Goal: Task Accomplishment & Management: Use online tool/utility

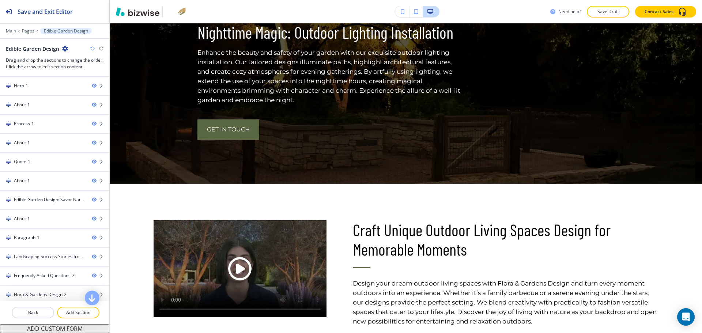
scroll to position [664, 0]
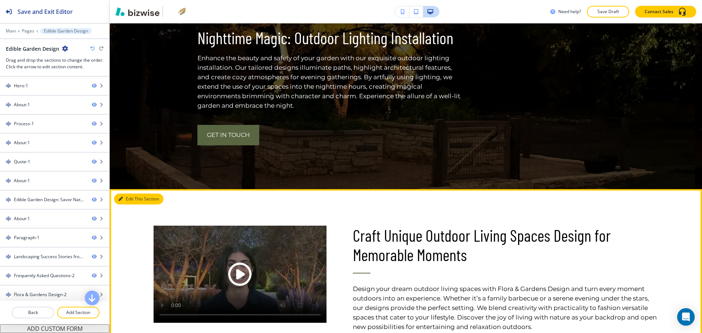
click at [128, 194] on button "Edit This Section" at bounding box center [138, 199] width 49 height 11
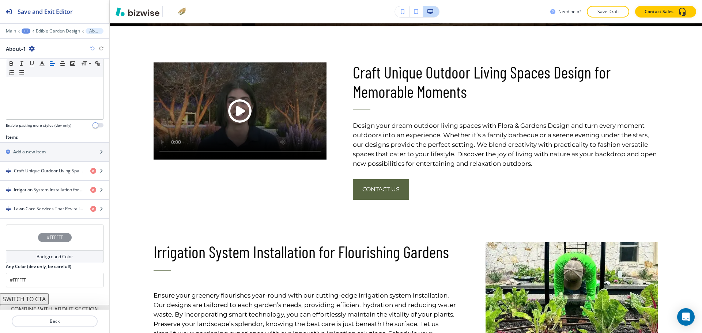
scroll to position [207, 0]
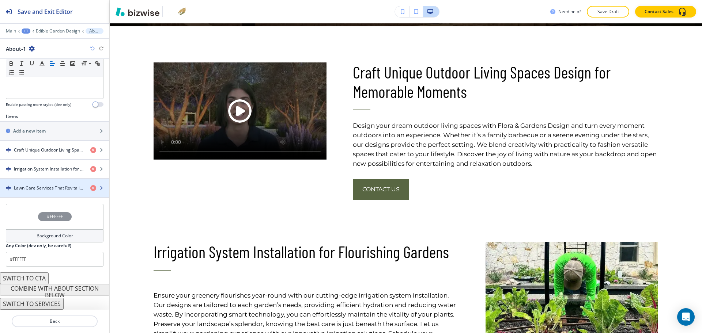
click at [45, 188] on h4 "Lawn Care Services That Revitalize Your Grass" at bounding box center [49, 188] width 71 height 7
click at [19, 186] on h4 "Lawn Care Services That Revitalize Your Grass" at bounding box center [49, 188] width 71 height 7
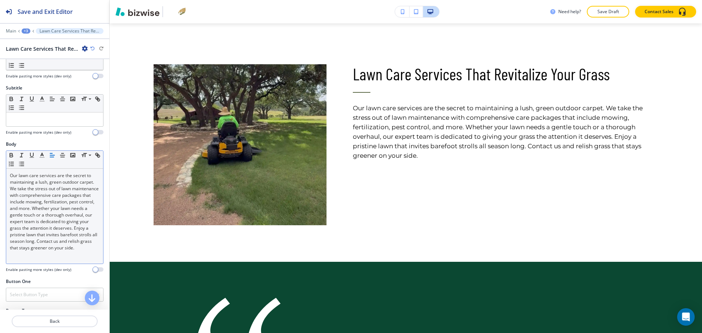
scroll to position [167, 0]
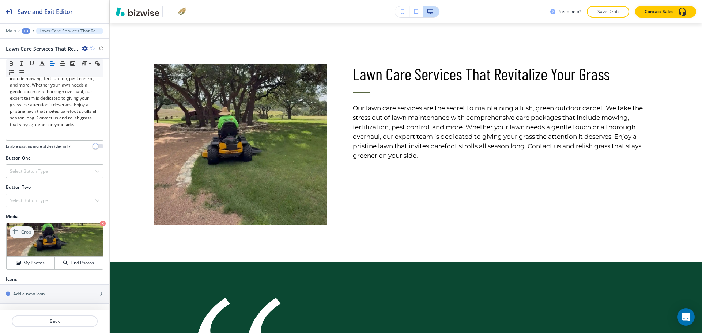
click at [31, 232] on p "Crop" at bounding box center [26, 232] width 10 height 7
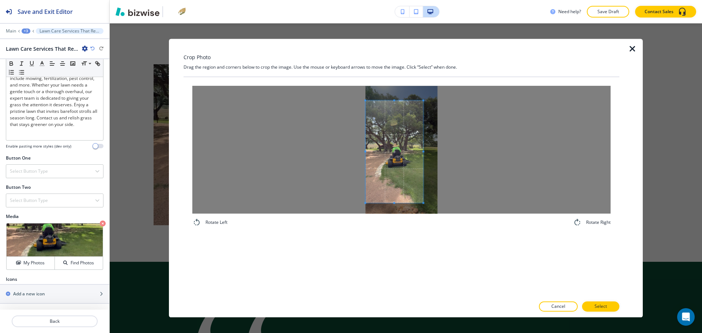
click at [399, 170] on span at bounding box center [394, 152] width 58 height 102
click at [406, 159] on span at bounding box center [394, 150] width 58 height 102
click at [482, 148] on div at bounding box center [401, 150] width 418 height 128
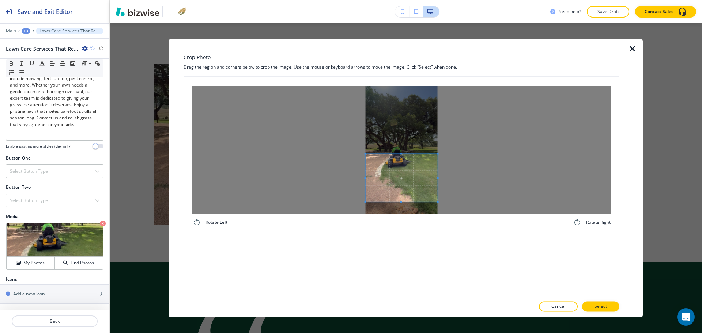
click at [416, 154] on span at bounding box center [401, 154] width 72 height 2
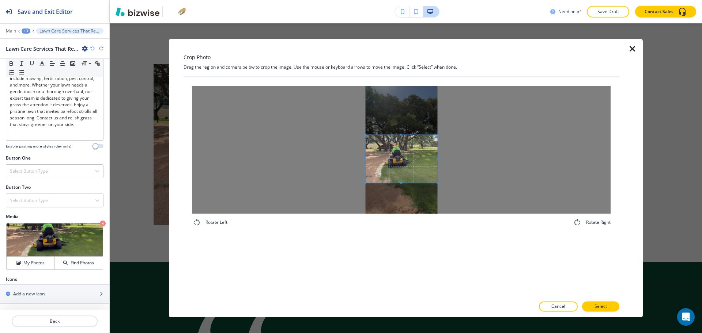
click at [418, 161] on span at bounding box center [401, 159] width 72 height 48
click at [597, 304] on p "Select" at bounding box center [600, 307] width 12 height 7
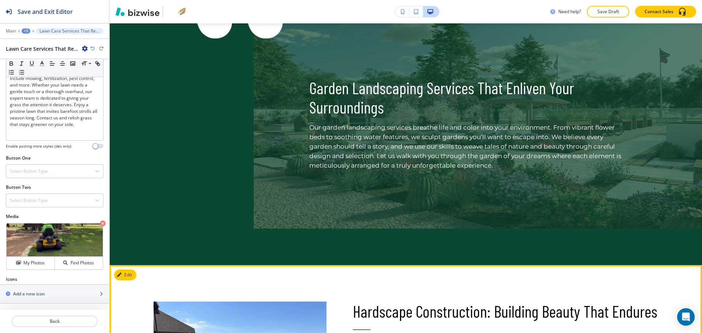
scroll to position [1451, 0]
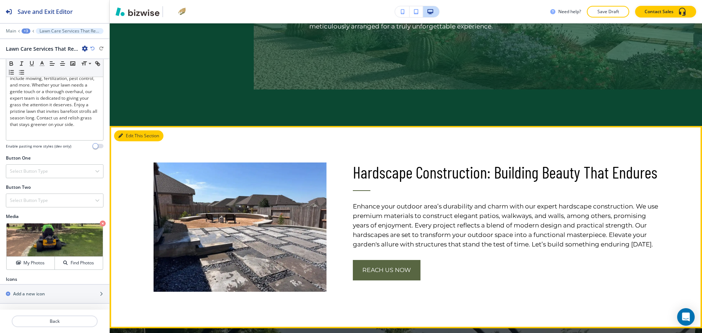
click at [128, 130] on button "Edit This Section" at bounding box center [138, 135] width 49 height 11
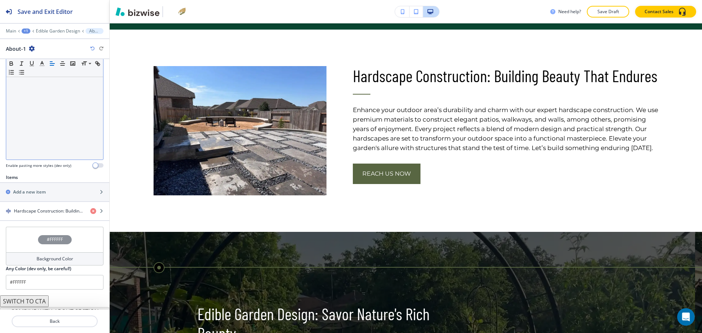
scroll to position [169, 0]
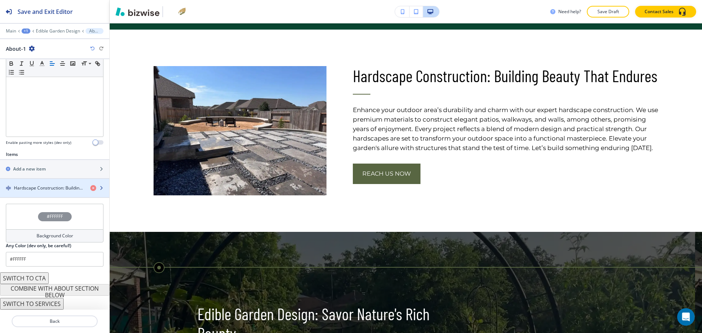
click at [28, 189] on h4 "Hardscape Construction: Building Beauty That Endures" at bounding box center [49, 188] width 71 height 7
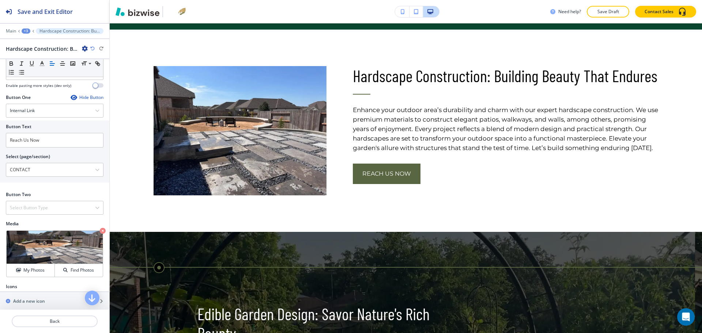
scroll to position [228, 0]
click at [22, 242] on p "Crop" at bounding box center [26, 238] width 10 height 7
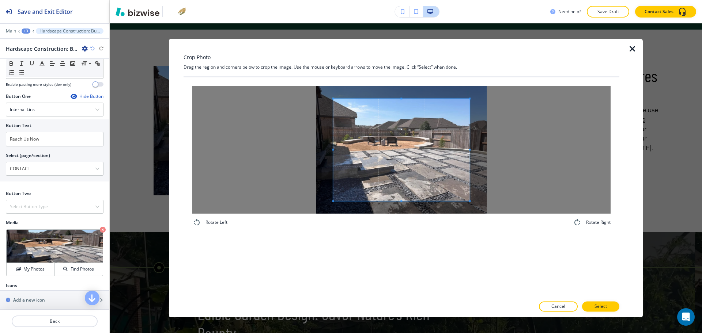
click at [405, 40] on div "Crop Photo Drag the region and corners below to crop the image. Use the mouse o…" at bounding box center [401, 178] width 436 height 279
click at [417, 255] on div "Rotate Left Rotate Right" at bounding box center [401, 187] width 436 height 220
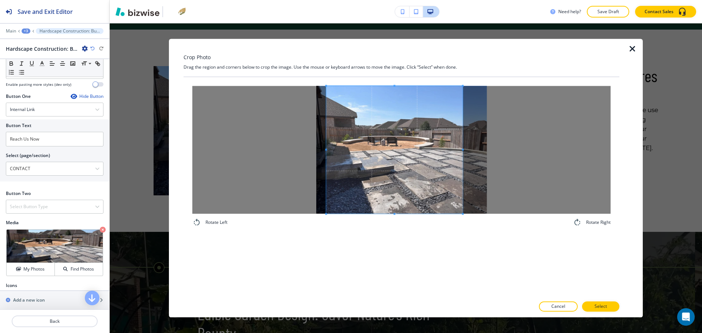
click at [421, 191] on span at bounding box center [394, 150] width 136 height 128
click at [604, 304] on button "Select" at bounding box center [600, 307] width 37 height 10
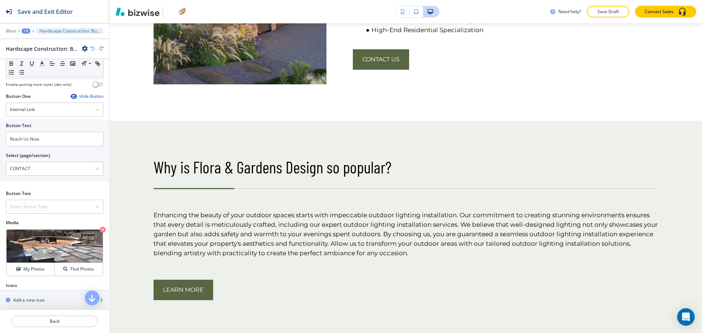
scroll to position [2296, 0]
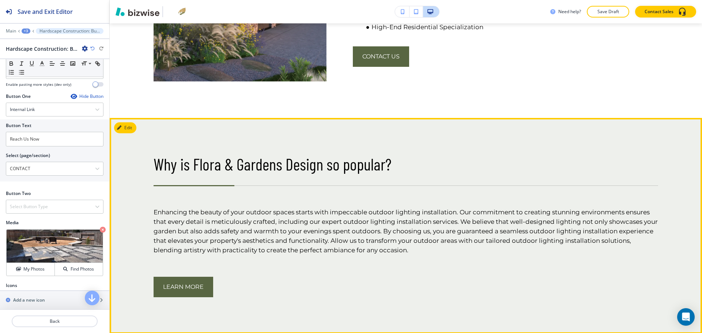
click at [130, 122] on button "Edit" at bounding box center [125, 127] width 22 height 11
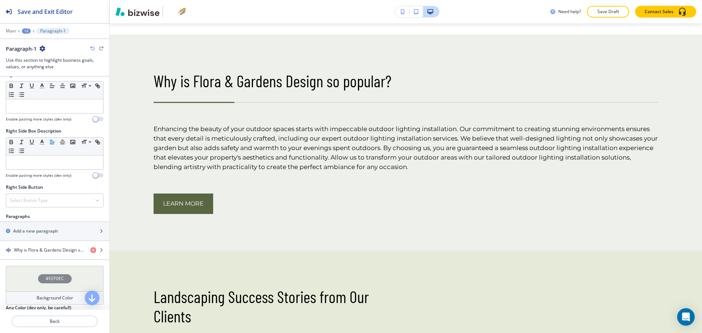
scroll to position [379, 0]
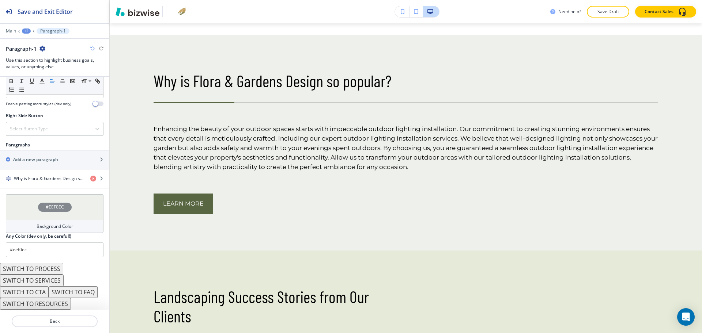
click at [41, 293] on button "SWITCH TO CTA" at bounding box center [24, 293] width 49 height 12
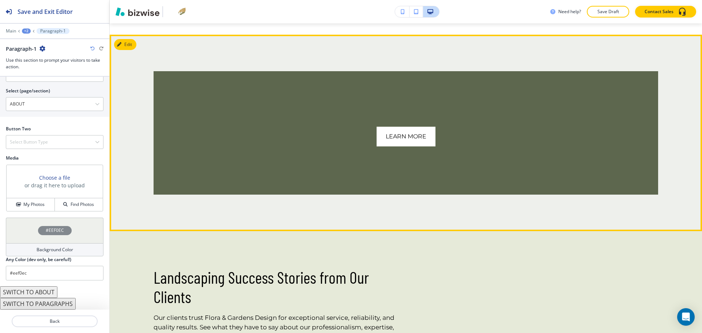
scroll to position [309, 0]
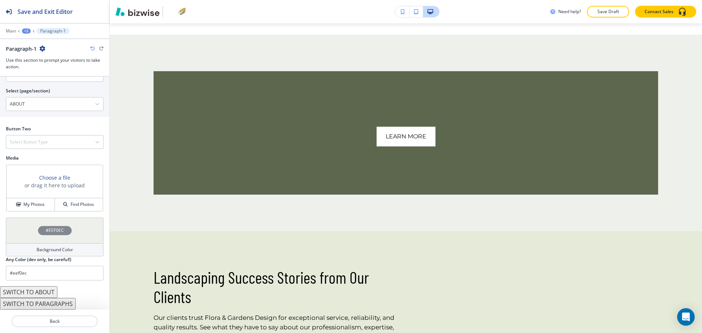
click at [92, 47] on icon "button" at bounding box center [92, 48] width 4 height 4
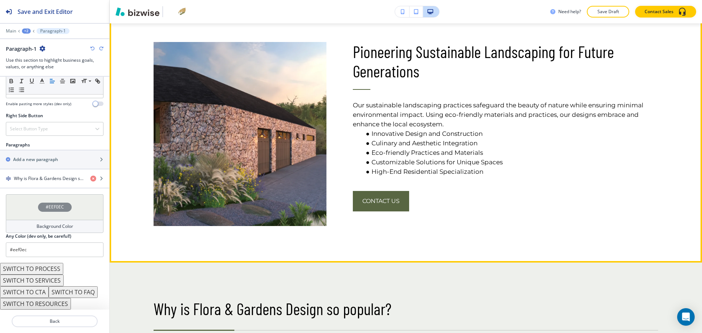
scroll to position [2197, 0]
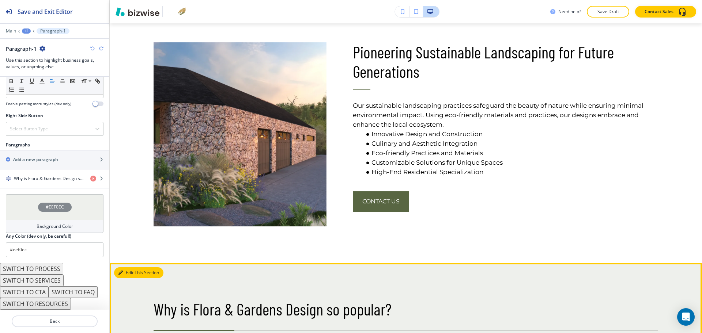
click at [125, 268] on button "Edit This Section" at bounding box center [138, 273] width 49 height 11
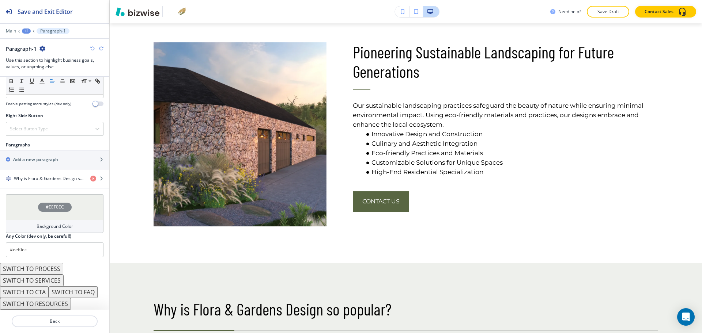
click at [34, 292] on button "SWITCH TO CTA" at bounding box center [24, 293] width 49 height 12
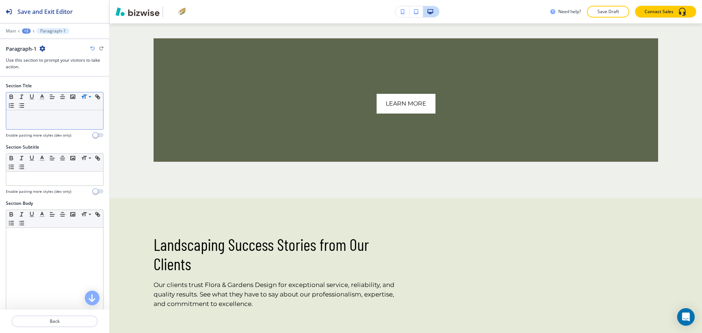
scroll to position [2457, 0]
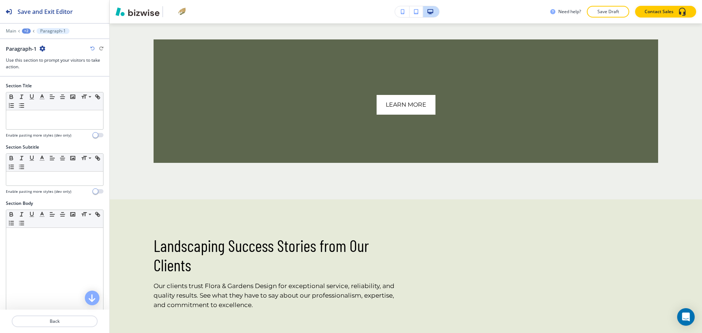
click at [92, 48] on icon "button" at bounding box center [92, 48] width 4 height 4
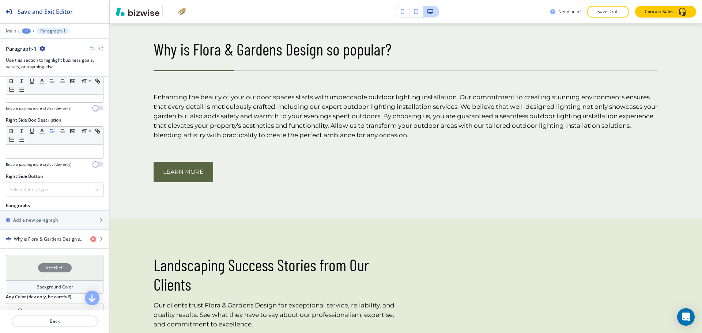
scroll to position [319, 0]
click at [47, 237] on h4 "Why is Flora & Gardens Design so popular?" at bounding box center [49, 238] width 71 height 7
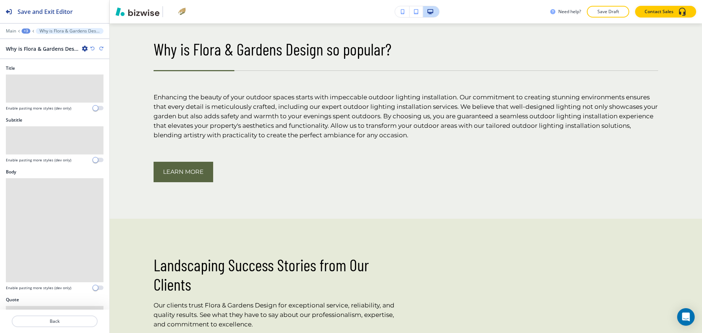
scroll to position [2462, 0]
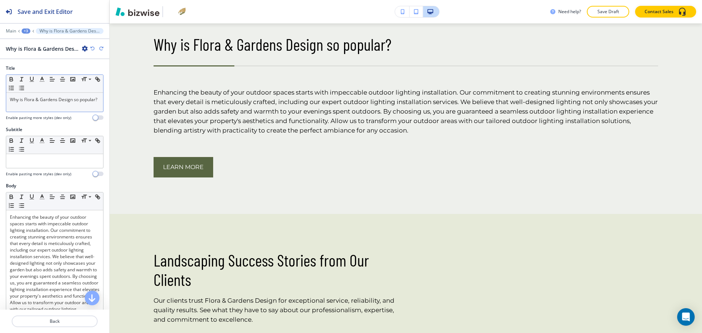
click at [33, 102] on p "Why is Flora & Gardens Design so popular?" at bounding box center [55, 99] width 90 height 7
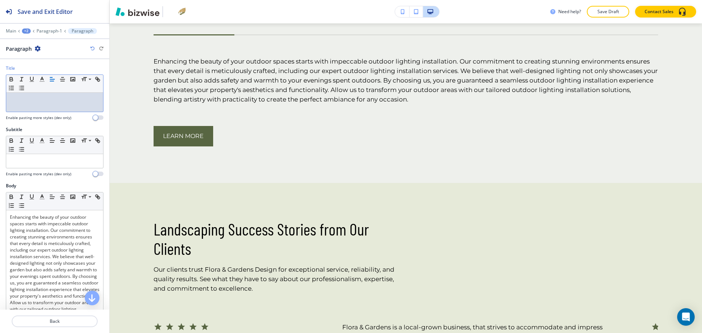
paste div
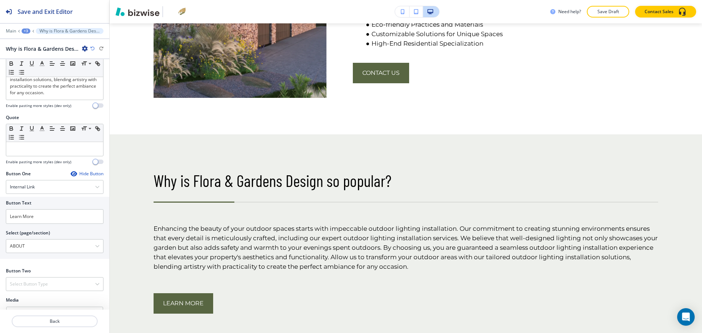
scroll to position [295, 0]
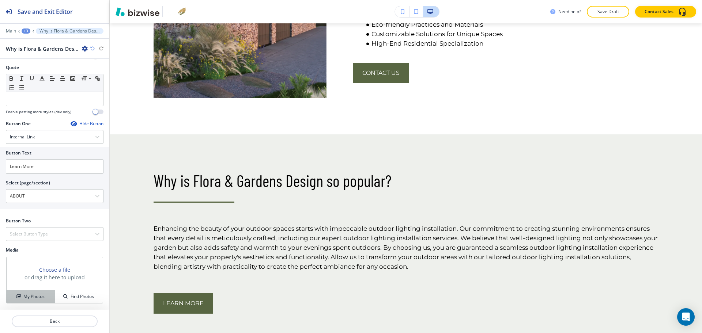
click at [35, 297] on h4 "My Photos" at bounding box center [33, 296] width 21 height 7
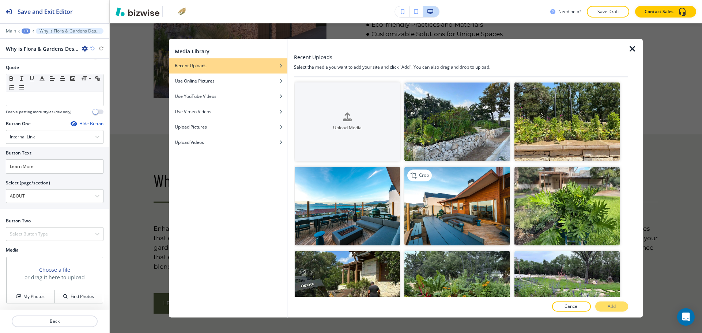
click at [450, 220] on img "button" at bounding box center [456, 206] width 105 height 79
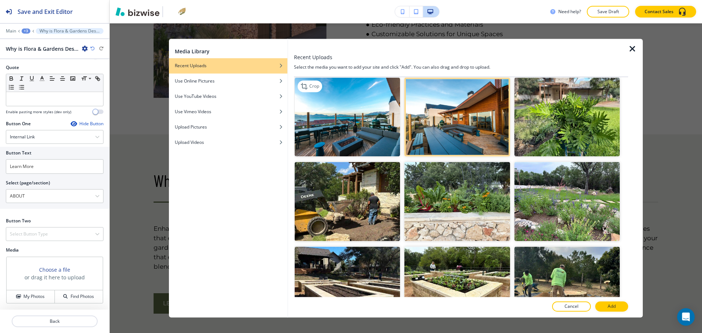
scroll to position [90, 0]
click at [364, 147] on img "button" at bounding box center [347, 116] width 105 height 79
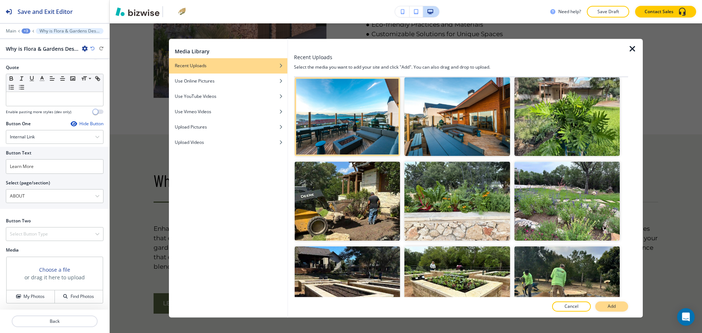
click at [601, 306] on button "Add" at bounding box center [611, 307] width 33 height 10
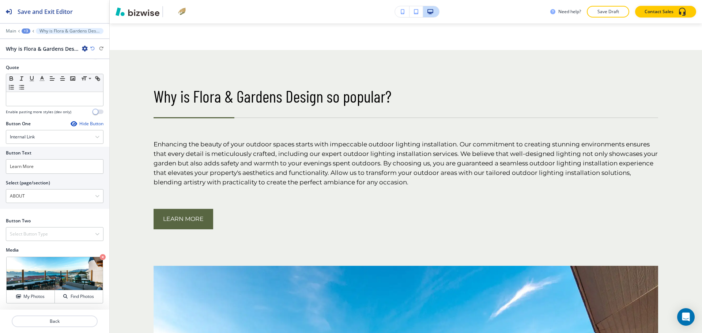
scroll to position [2411, 0]
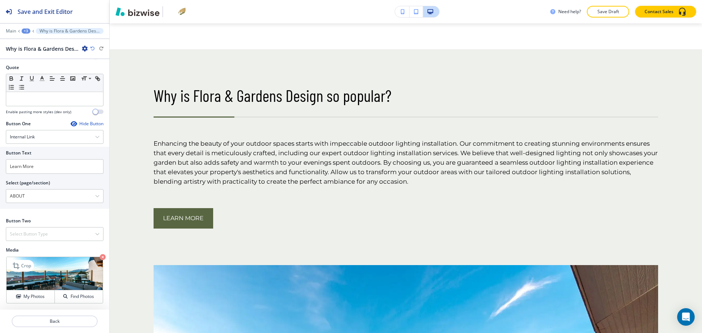
click at [100, 256] on icon "button" at bounding box center [103, 257] width 6 height 6
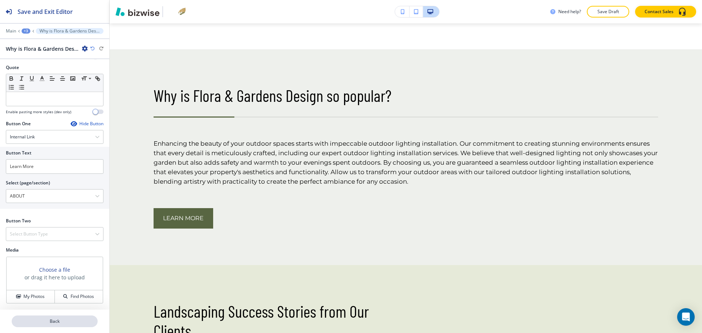
click at [67, 320] on p "Back" at bounding box center [54, 321] width 84 height 7
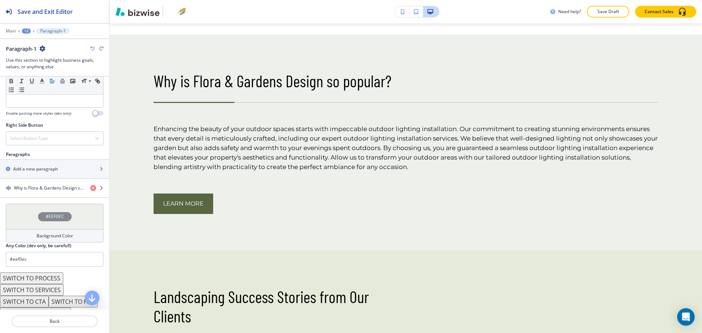
scroll to position [379, 0]
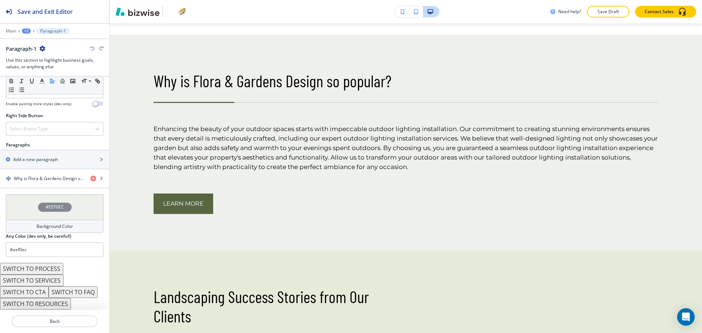
click at [42, 270] on button "SWITCH TO PROCESS" at bounding box center [31, 269] width 63 height 12
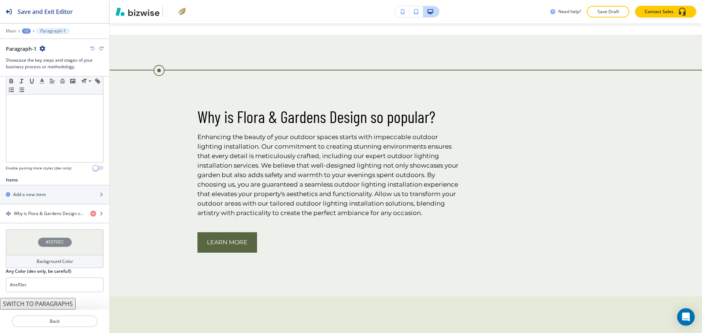
scroll to position [161, 0]
click at [43, 214] on h4 "Why is Flora & Gardens Design so popular?" at bounding box center [49, 214] width 71 height 7
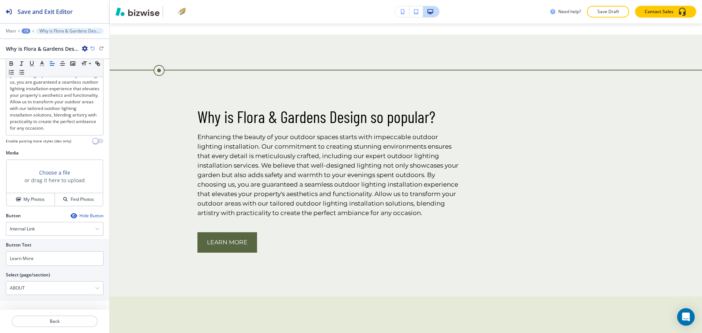
scroll to position [209, 0]
click at [22, 204] on button "My Photos" at bounding box center [31, 199] width 48 height 13
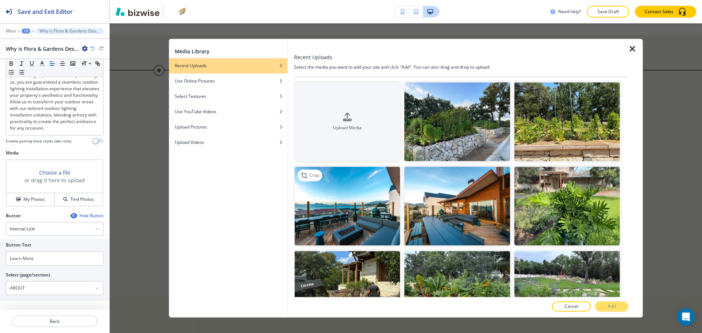
click at [372, 209] on img "button" at bounding box center [347, 206] width 105 height 79
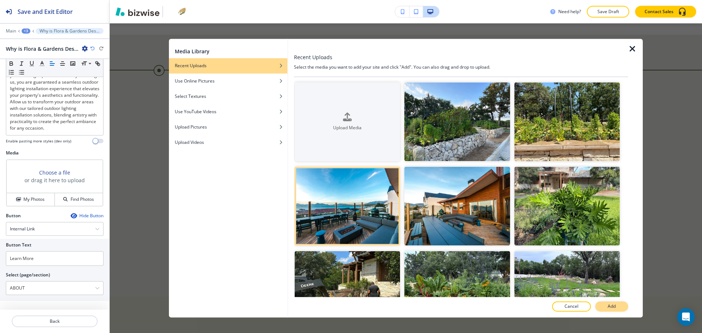
click at [607, 307] on p "Add" at bounding box center [611, 307] width 8 height 7
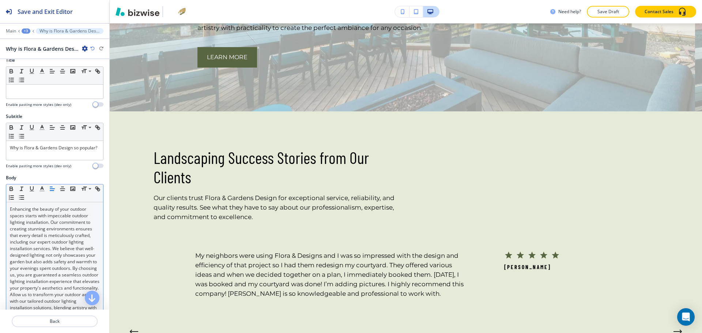
scroll to position [0, 0]
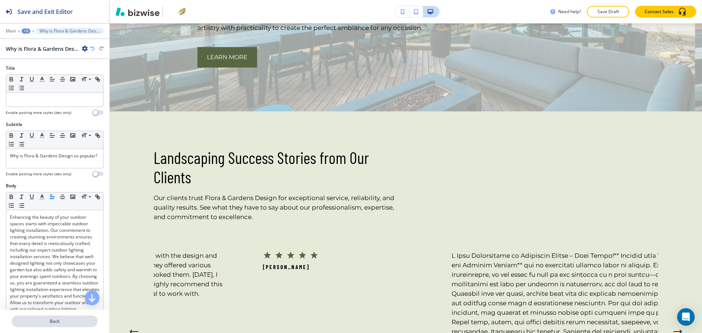
click at [60, 324] on p "Back" at bounding box center [54, 321] width 84 height 7
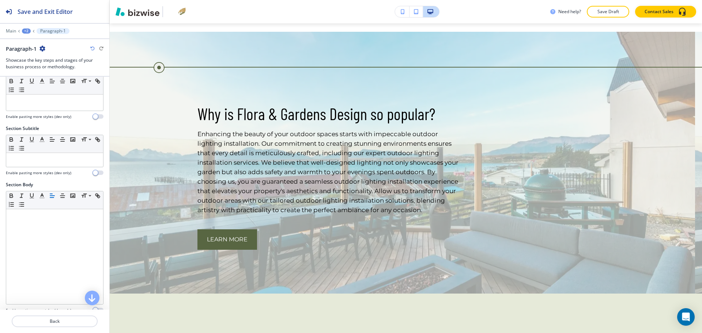
scroll to position [2426, 0]
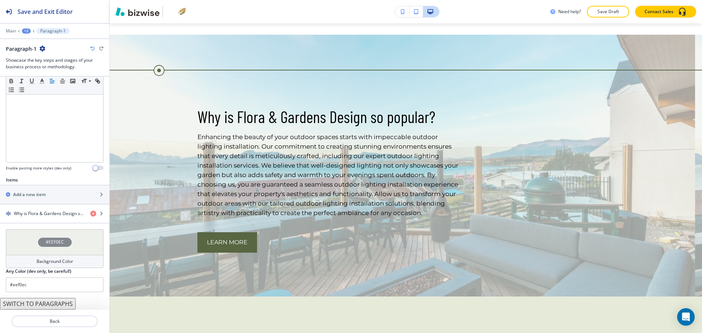
click at [57, 265] on h4 "Background Color" at bounding box center [55, 261] width 37 height 7
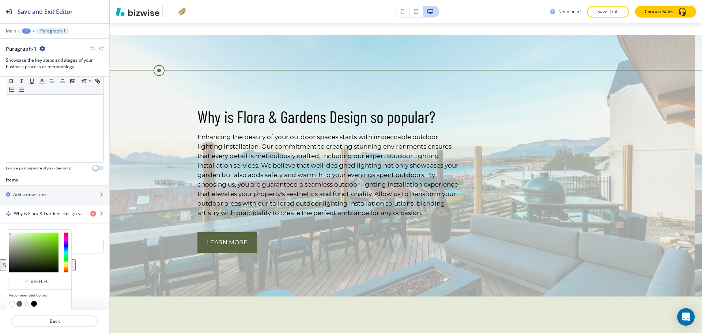
click at [37, 304] on div at bounding box center [38, 304] width 59 height 7
click at [33, 303] on button "button" at bounding box center [34, 304] width 6 height 6
type input "#000000"
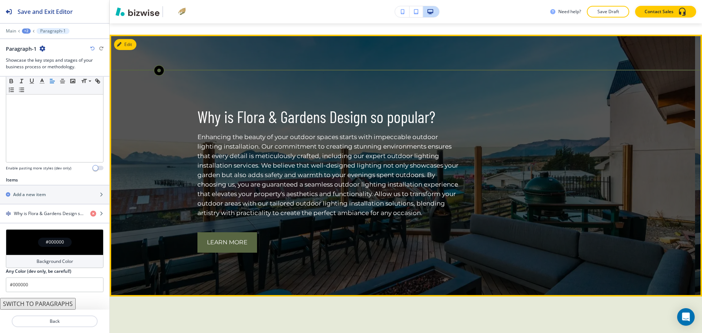
click at [405, 160] on p "Enhancing the beauty of your outdoor spaces starts with impeccable outdoor ligh…" at bounding box center [328, 175] width 263 height 86
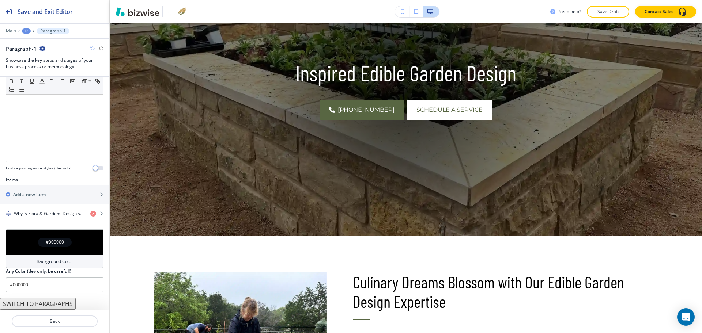
scroll to position [0, 0]
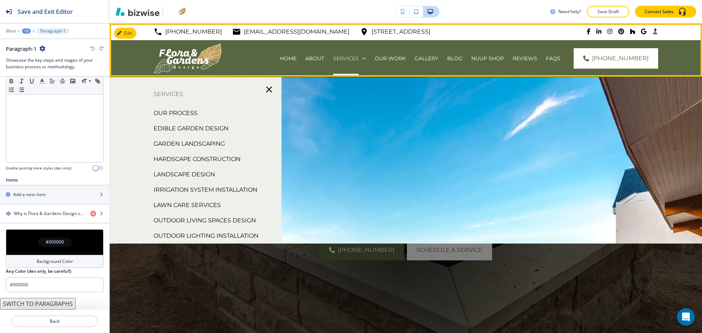
click at [333, 56] on p "SERVICES" at bounding box center [346, 58] width 26 height 7
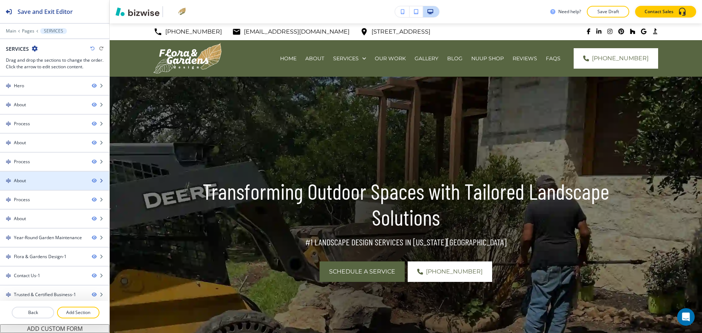
scroll to position [4, 0]
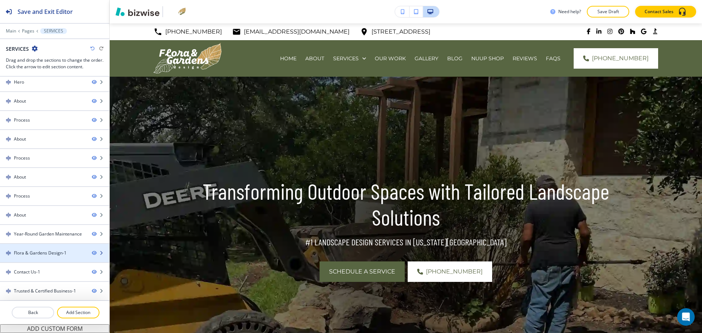
click at [50, 253] on div "Flora & Gardens Design-1" at bounding box center [40, 253] width 53 height 7
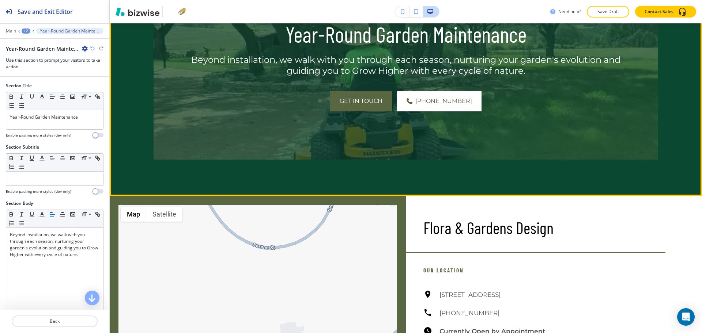
scroll to position [2834, 0]
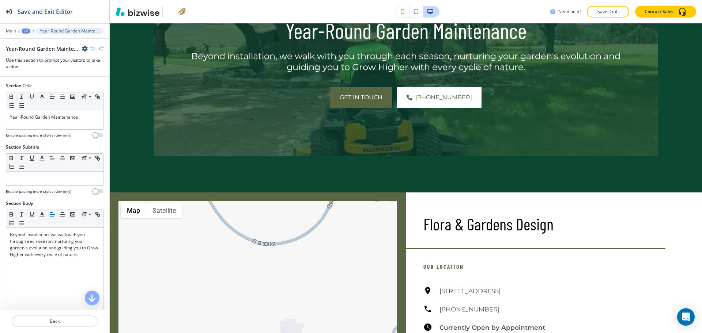
click at [83, 49] on icon "button" at bounding box center [85, 49] width 6 height 6
click at [106, 72] on p "Duplicate Section" at bounding box center [105, 74] width 37 height 7
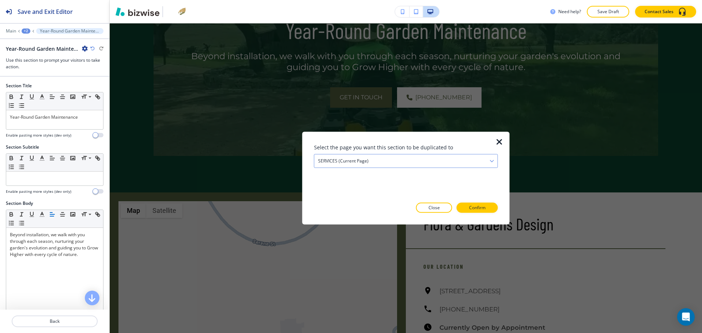
click at [325, 155] on div "SERVICES (current page)" at bounding box center [405, 161] width 183 height 13
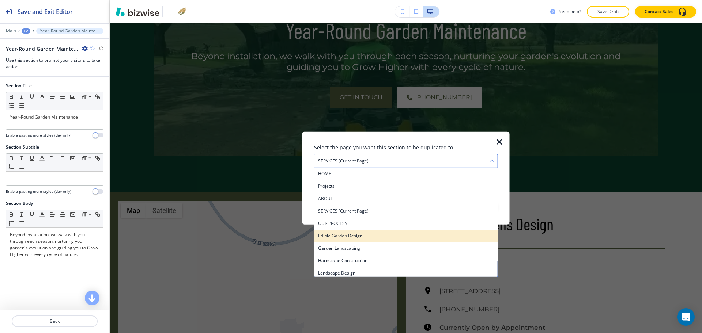
click at [345, 236] on h4 "Edible Garden Design" at bounding box center [406, 236] width 176 height 7
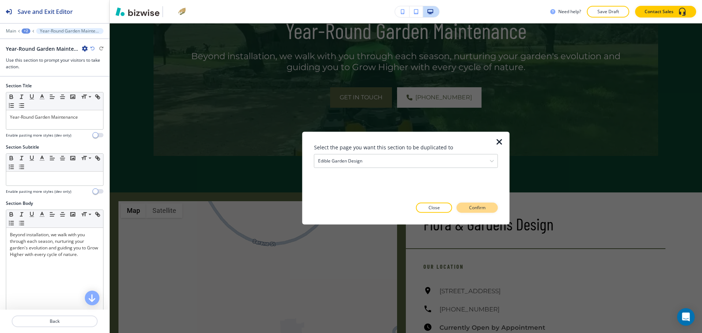
click at [476, 207] on p "Confirm" at bounding box center [477, 208] width 16 height 7
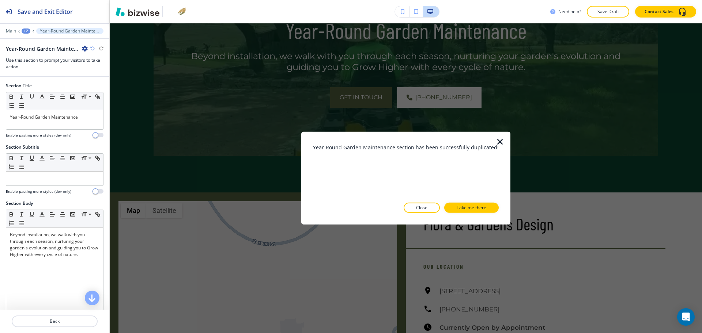
click at [476, 207] on p "Take me there" at bounding box center [471, 208] width 30 height 7
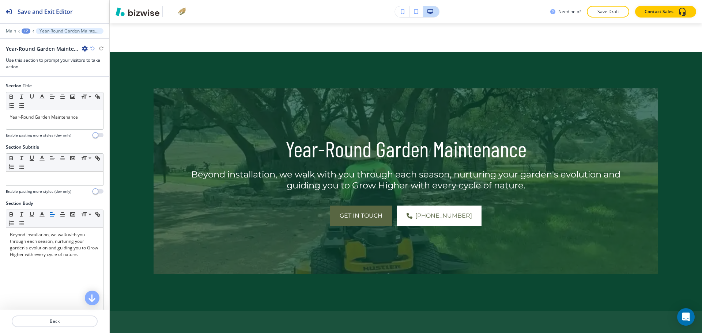
click at [28, 31] on div "+2" at bounding box center [26, 31] width 9 height 5
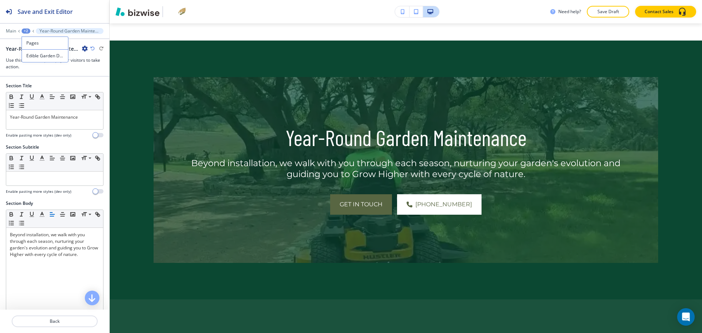
scroll to position [4149, 0]
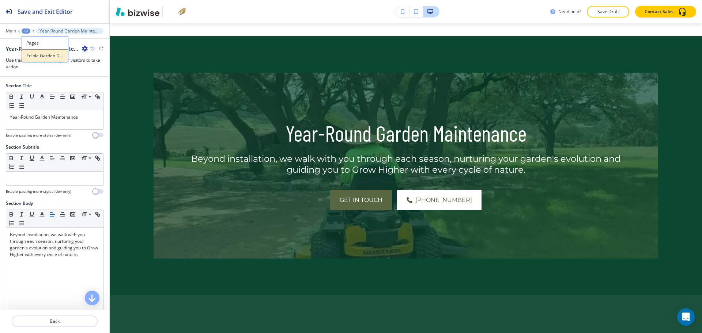
click at [35, 54] on p "Edible Garden Design" at bounding box center [44, 56] width 37 height 7
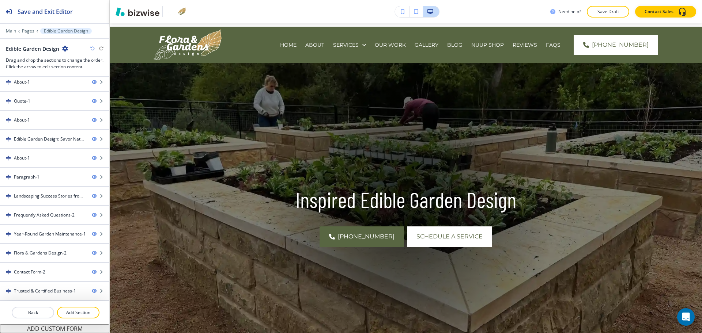
scroll to position [0, 0]
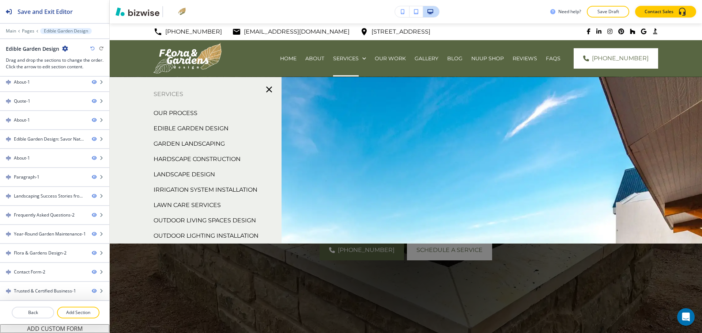
click at [202, 144] on p "Garden Landscaping" at bounding box center [188, 144] width 71 height 11
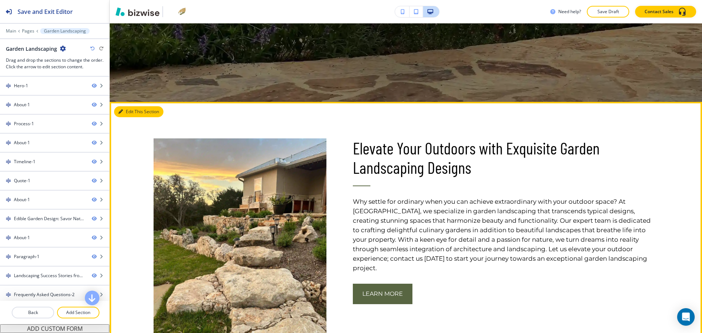
click at [131, 110] on button "Edit This Section" at bounding box center [138, 111] width 49 height 11
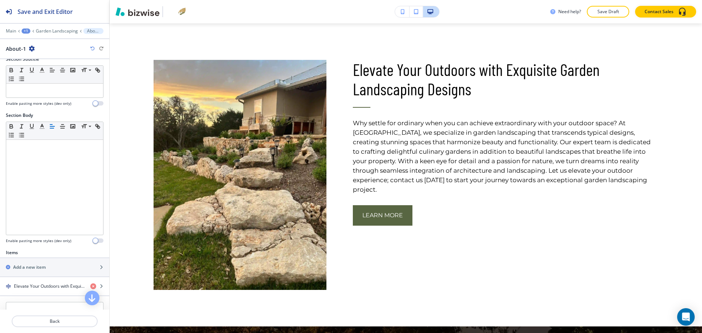
scroll to position [169, 0]
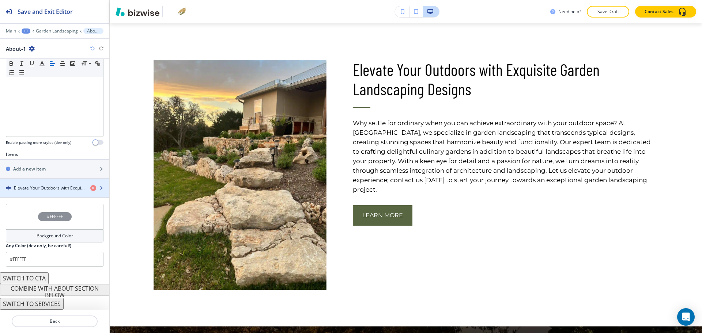
click at [43, 188] on h4 "Elevate Your Outdoors with Exquisite Garden Landscaping Designs" at bounding box center [49, 188] width 71 height 7
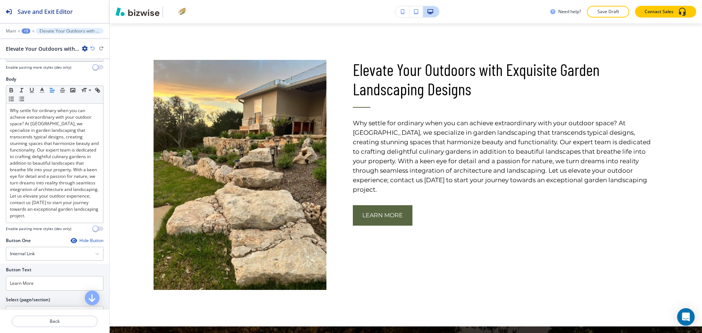
scroll to position [265, 0]
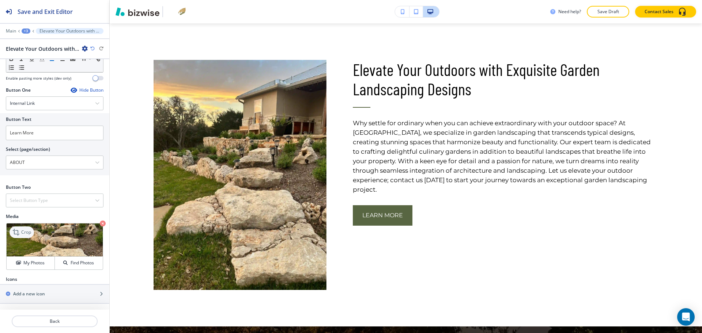
click at [23, 231] on p "Crop" at bounding box center [26, 232] width 10 height 7
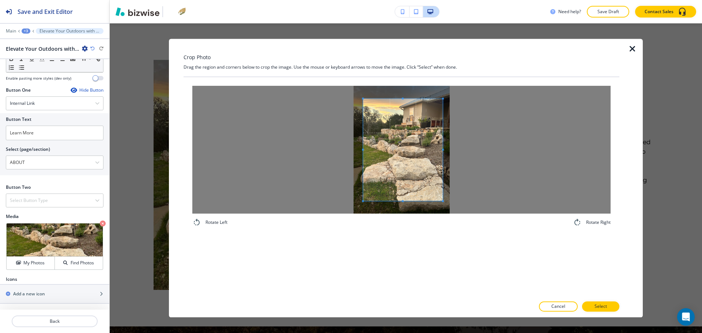
click at [459, 147] on div at bounding box center [401, 150] width 418 height 128
click at [330, 149] on div at bounding box center [401, 150] width 418 height 128
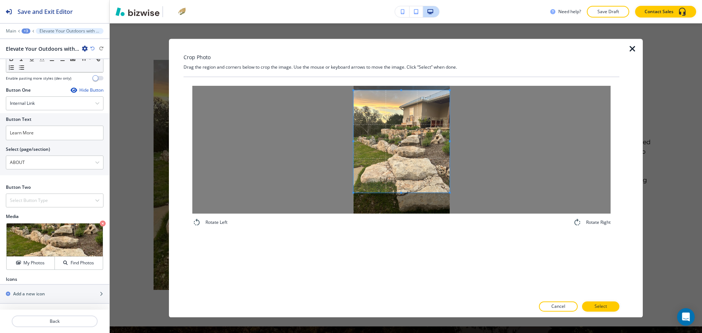
click at [390, 149] on span at bounding box center [401, 141] width 96 height 102
click at [417, 172] on span at bounding box center [401, 144] width 96 height 102
click at [609, 306] on button "Select" at bounding box center [600, 307] width 37 height 10
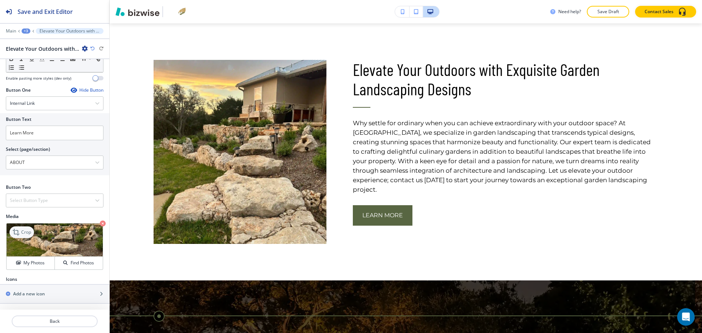
click at [30, 230] on p "Crop" at bounding box center [26, 232] width 10 height 7
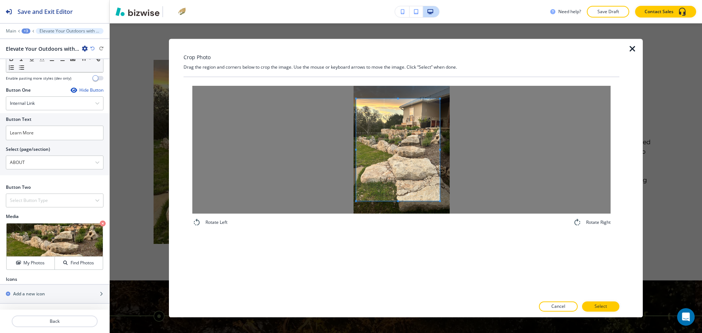
click at [354, 150] on div at bounding box center [401, 150] width 418 height 128
click at [322, 146] on div at bounding box center [401, 150] width 418 height 128
click at [487, 149] on div at bounding box center [401, 150] width 418 height 128
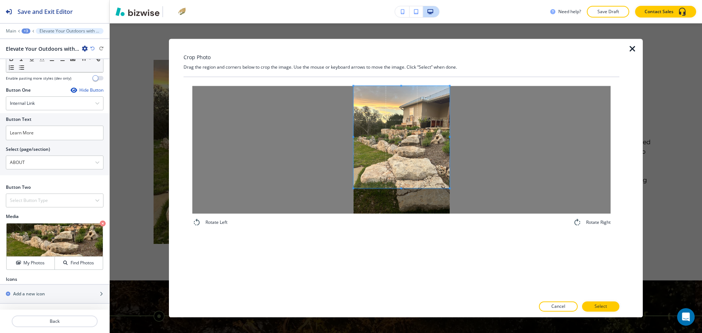
click at [423, 143] on span at bounding box center [401, 137] width 96 height 102
click at [424, 155] on span at bounding box center [401, 144] width 96 height 102
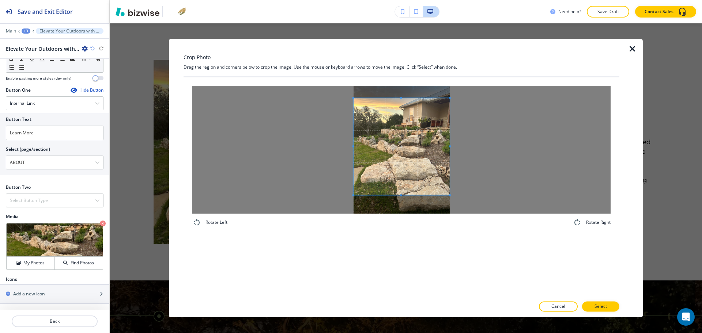
click at [403, 98] on span at bounding box center [401, 98] width 96 height 2
click at [410, 125] on span at bounding box center [401, 143] width 96 height 97
click at [595, 306] on p "Select" at bounding box center [600, 307] width 12 height 7
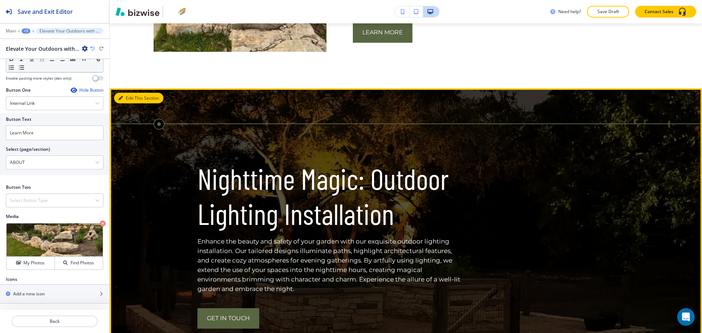
click at [127, 99] on button "Edit This Section" at bounding box center [138, 98] width 49 height 11
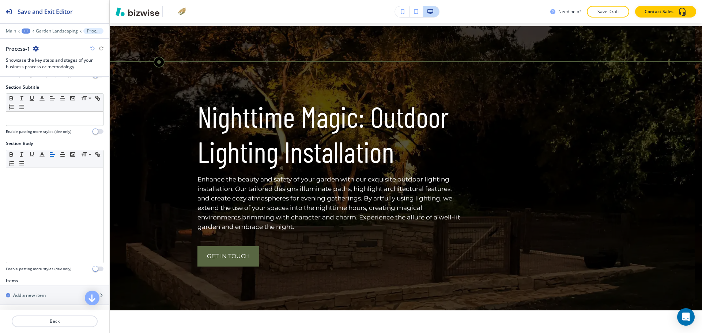
scroll to position [161, 0]
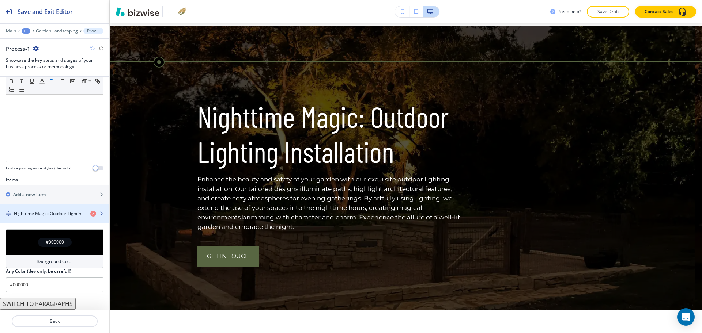
click at [54, 212] on h4 "Nighttime Magic: Outdoor Lighting Installation" at bounding box center [49, 214] width 71 height 7
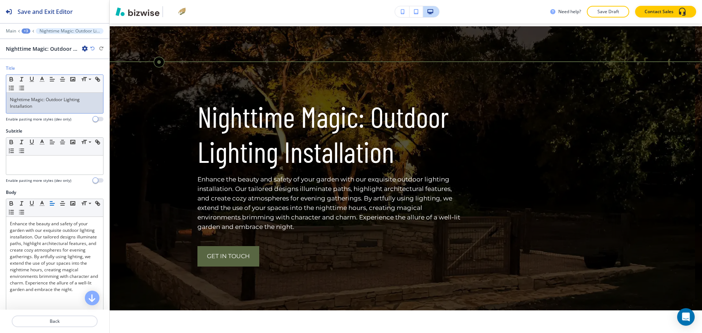
click at [61, 107] on p "Nighttime Magic: Outdoor Lighting Installation" at bounding box center [55, 102] width 90 height 13
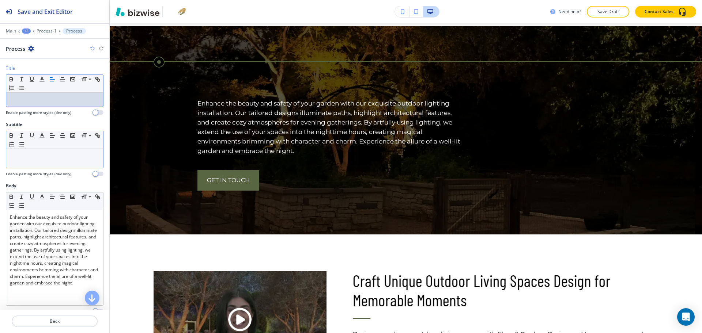
click at [59, 164] on div at bounding box center [54, 158] width 97 height 19
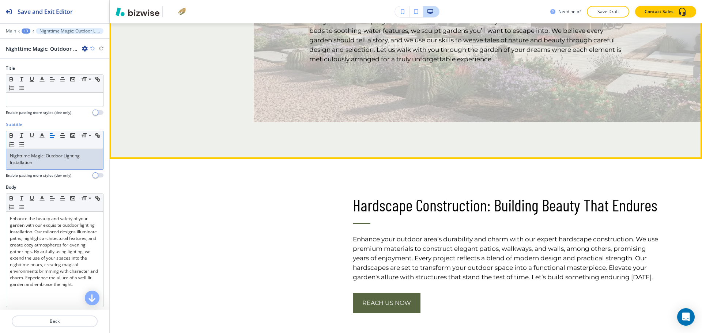
scroll to position [1687, 0]
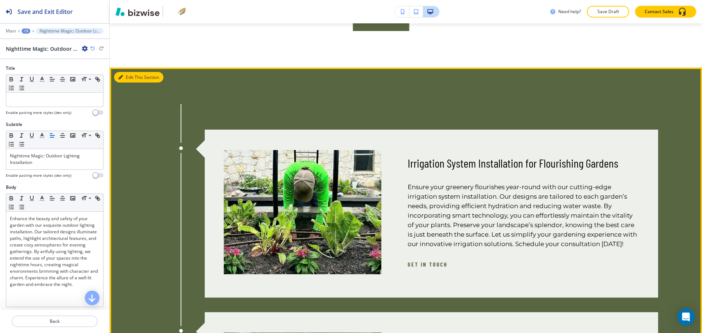
click at [133, 73] on button "Edit This Section" at bounding box center [138, 77] width 49 height 11
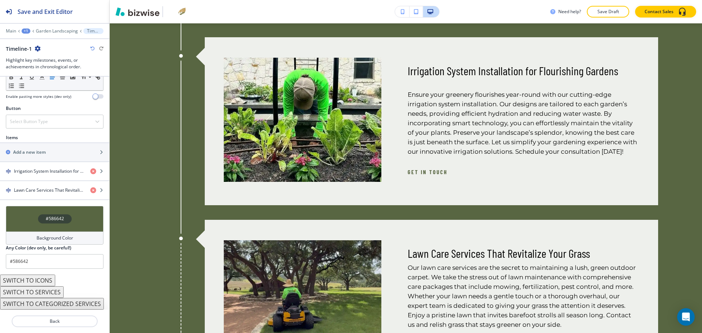
scroll to position [1260, 0]
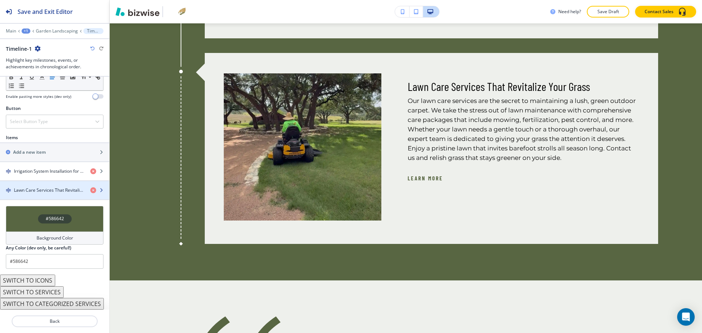
click at [53, 194] on div "button" at bounding box center [54, 197] width 109 height 6
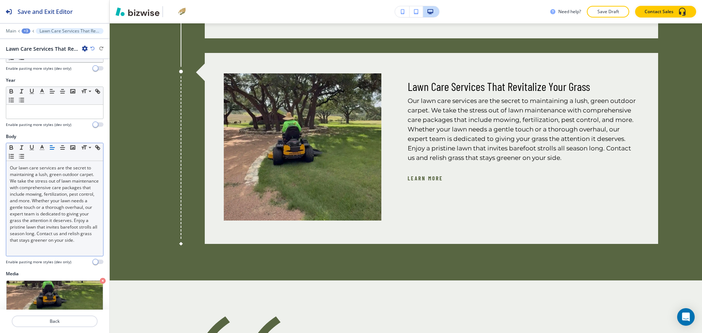
scroll to position [172, 0]
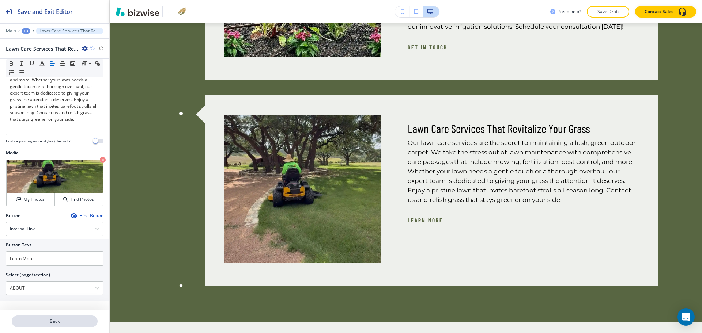
click at [48, 324] on p "Back" at bounding box center [54, 321] width 84 height 7
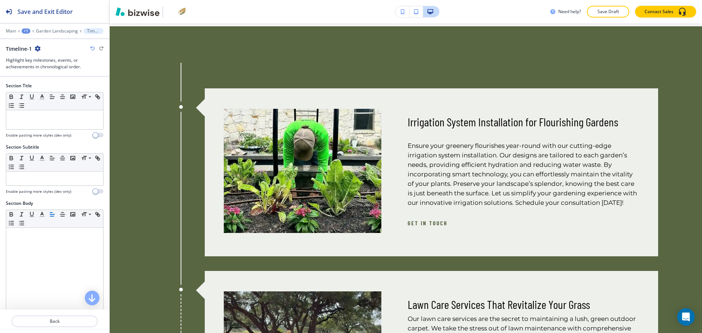
scroll to position [236, 0]
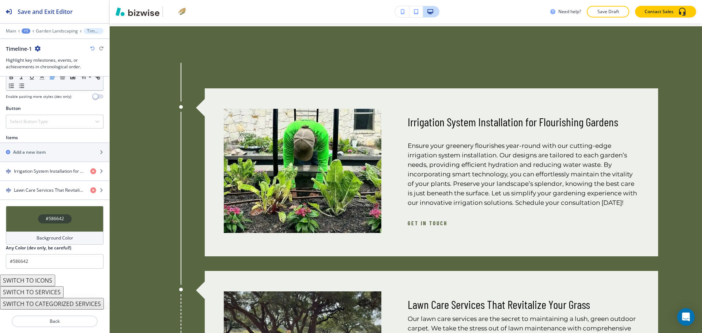
click at [50, 290] on button "SWITCH TO SERVICES" at bounding box center [32, 293] width 64 height 12
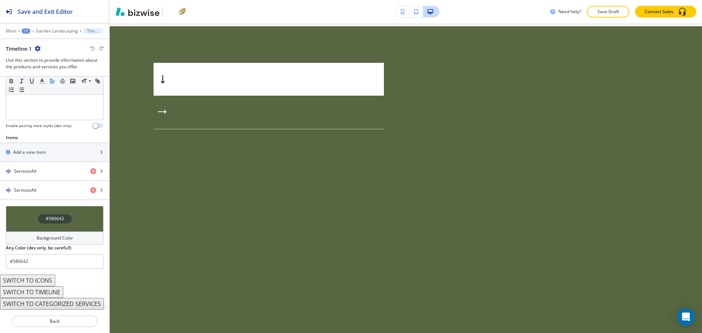
scroll to position [206, 0]
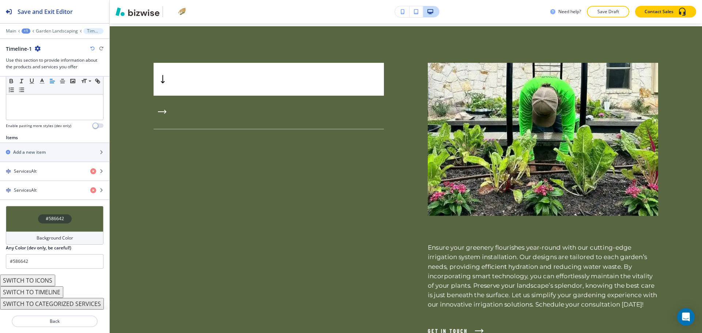
click at [92, 49] on icon "button" at bounding box center [92, 48] width 4 height 4
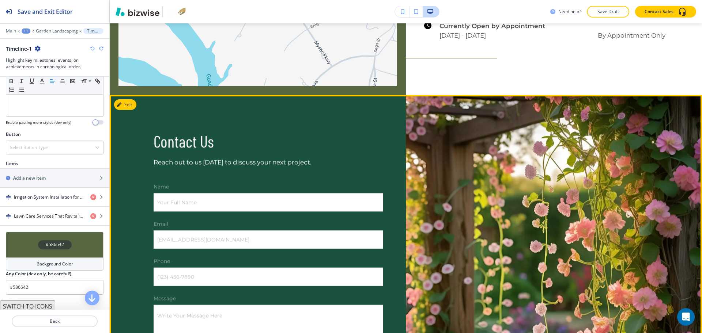
scroll to position [3698, 0]
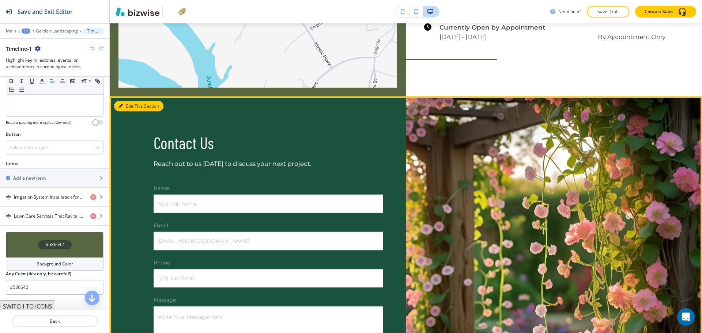
click at [124, 112] on button "Edit This Section" at bounding box center [138, 106] width 49 height 11
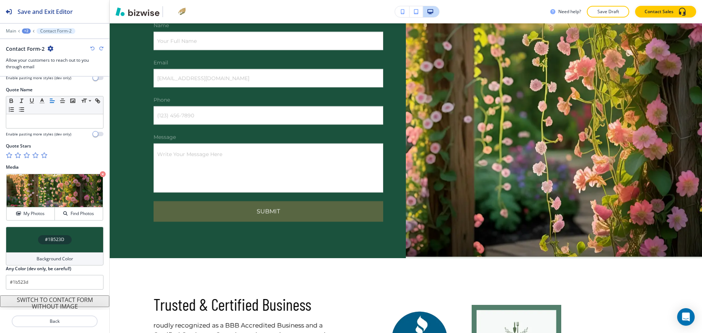
scroll to position [364, 0]
click at [57, 254] on div "Background Color" at bounding box center [55, 258] width 98 height 13
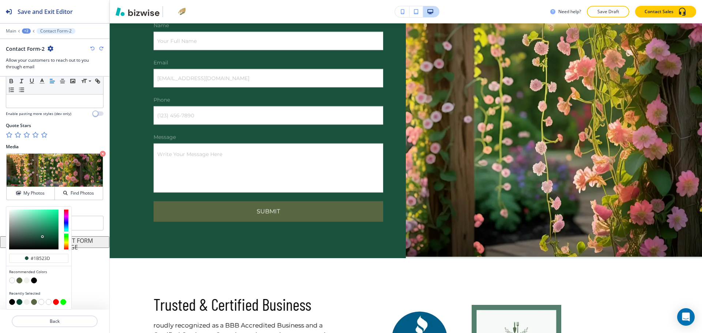
click at [27, 280] on button "button" at bounding box center [27, 281] width 6 height 6
type input "#eef0ec"
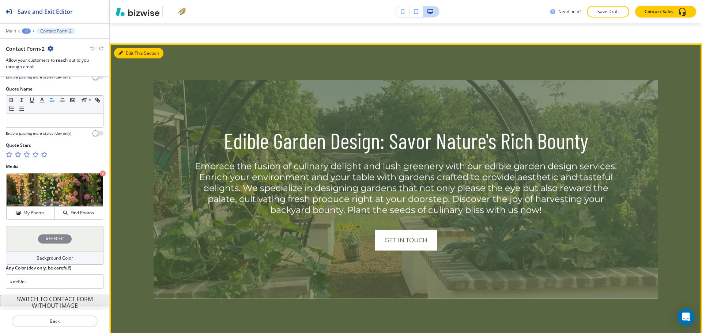
click at [127, 59] on button "Edit This Section" at bounding box center [138, 53] width 49 height 11
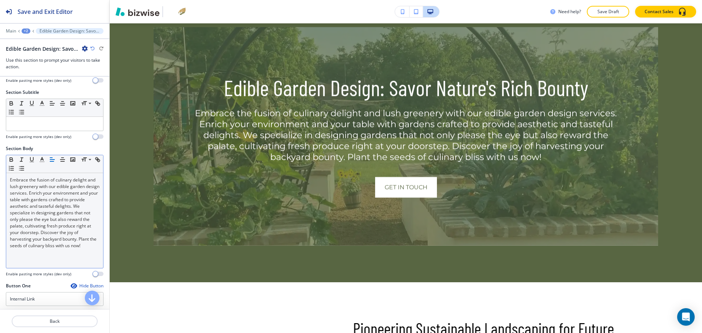
scroll to position [311, 0]
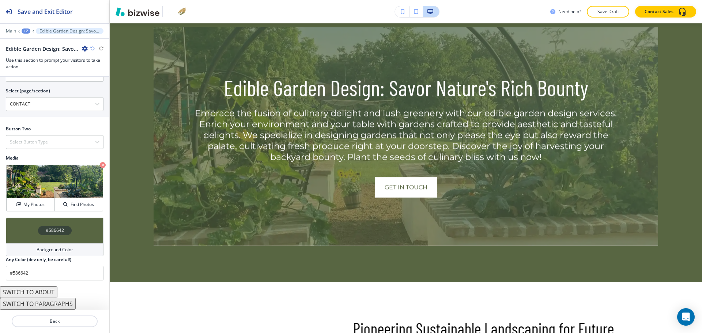
click at [41, 292] on button "SWITCH TO ABOUT" at bounding box center [28, 293] width 57 height 12
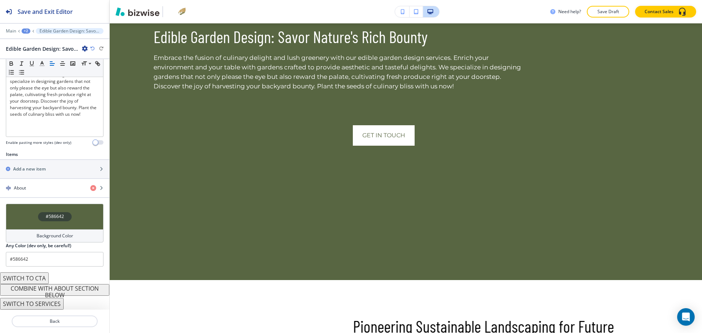
scroll to position [170, 0]
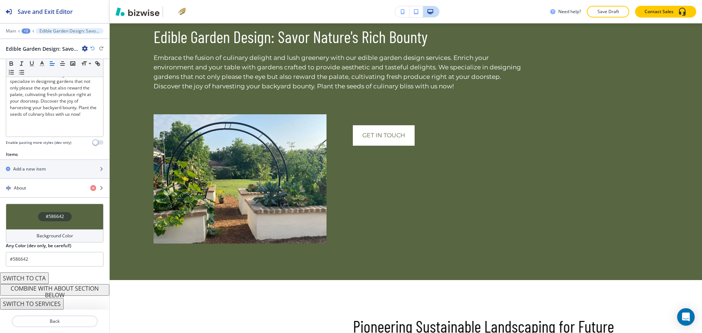
click at [53, 305] on button "SWITCH TO SERVICES" at bounding box center [32, 304] width 64 height 12
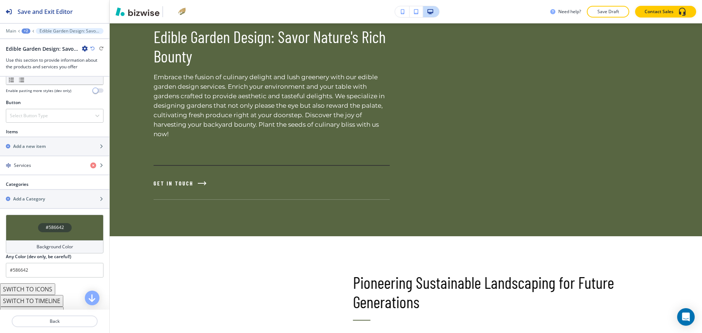
scroll to position [284, 0]
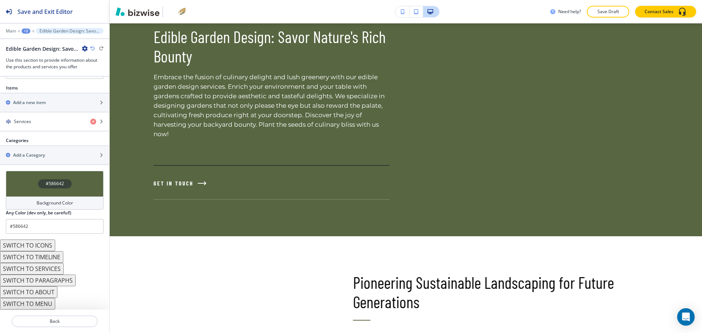
click at [53, 272] on button "SWITCH TO SERVICES" at bounding box center [32, 269] width 64 height 12
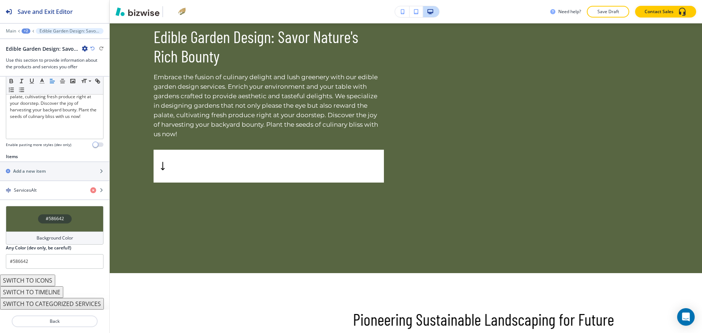
scroll to position [189, 0]
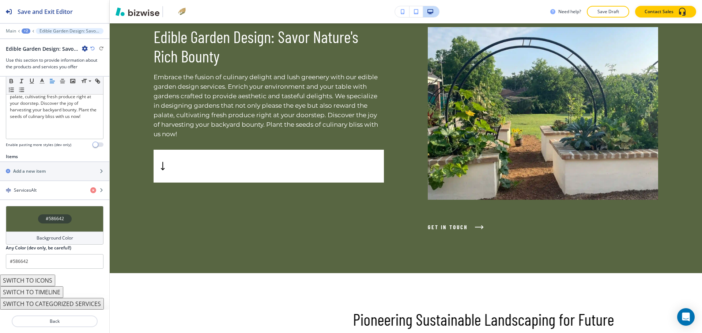
click at [92, 47] on icon "button" at bounding box center [92, 48] width 4 height 4
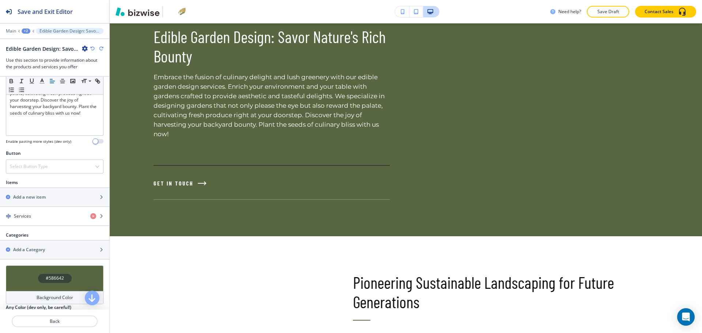
click at [92, 47] on icon "button" at bounding box center [92, 48] width 4 height 4
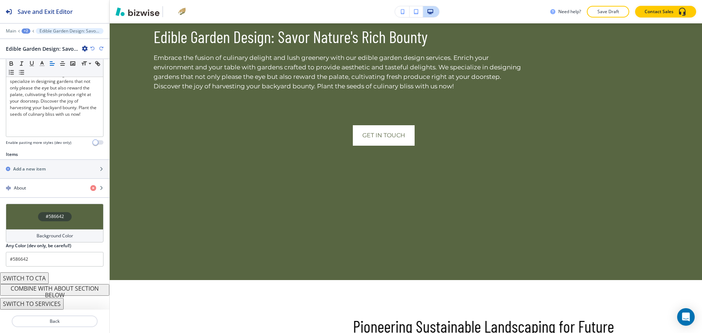
scroll to position [170, 0]
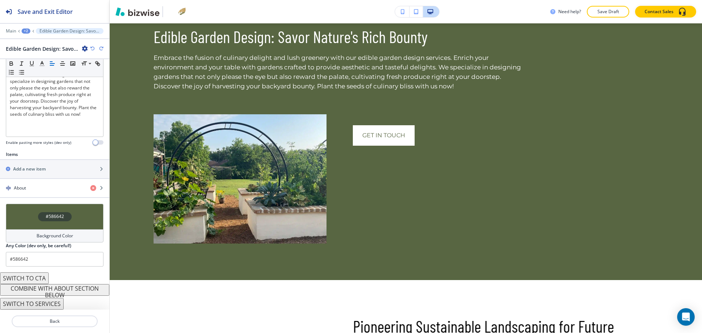
click at [92, 47] on icon "button" at bounding box center [92, 48] width 4 height 4
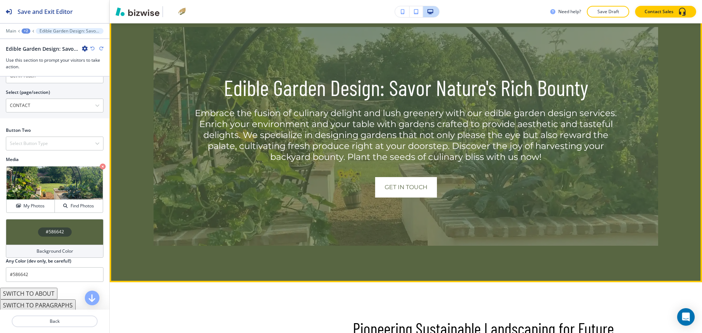
scroll to position [311, 0]
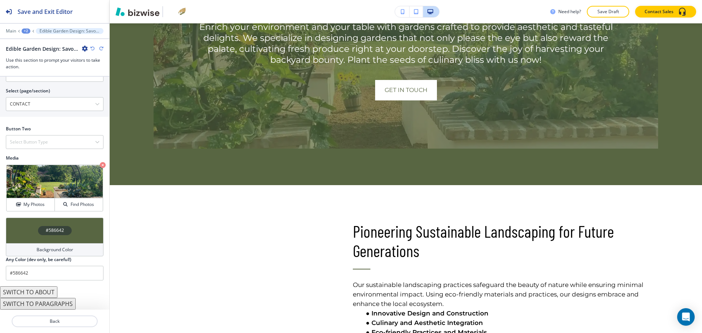
click at [64, 307] on button "SWITCH TO PARAGRAPHS" at bounding box center [38, 304] width 76 height 12
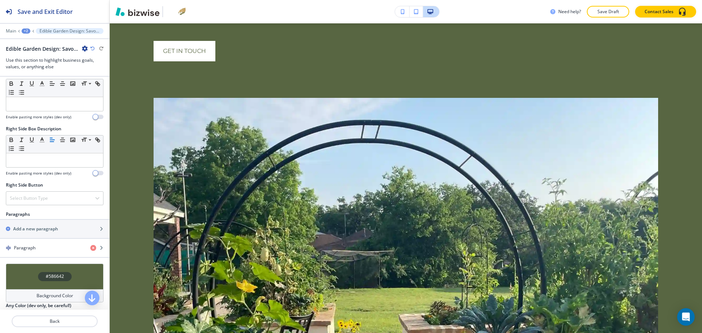
scroll to position [2176, 0]
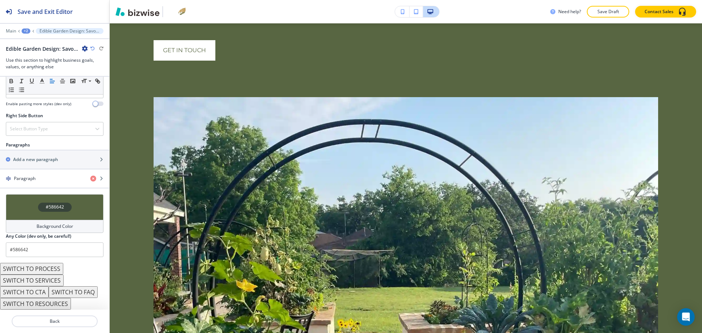
click at [53, 268] on button "SWITCH TO PROCESS" at bounding box center [31, 269] width 63 height 12
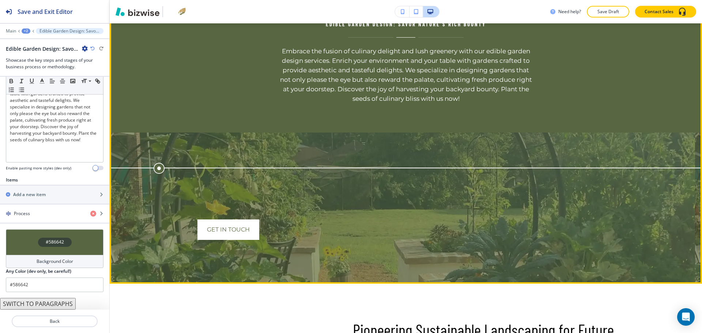
scroll to position [2085, 0]
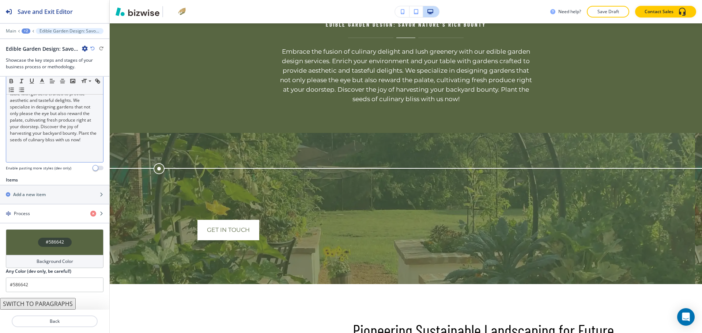
click at [42, 138] on p "Embrace the fusion of culinary delight and lush greenery with our edible garden…" at bounding box center [55, 107] width 90 height 72
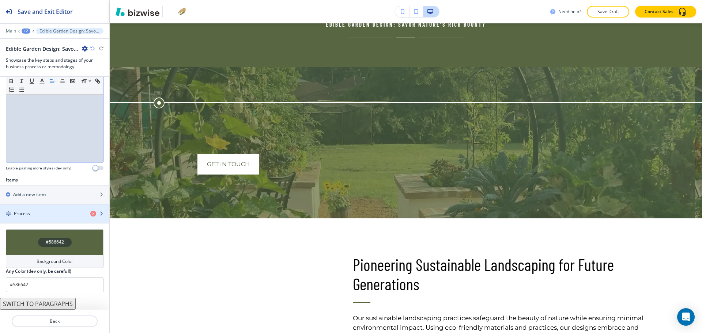
click at [47, 219] on div "button" at bounding box center [54, 220] width 109 height 6
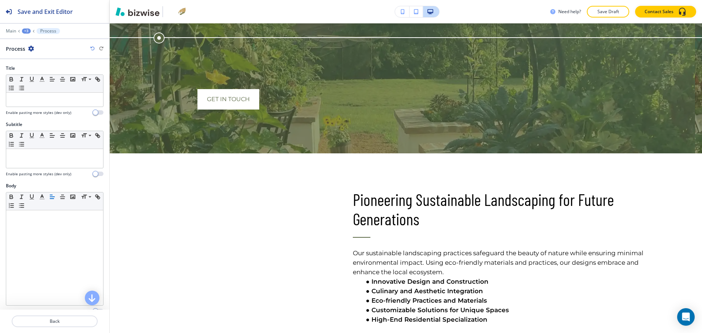
scroll to position [2162, 0]
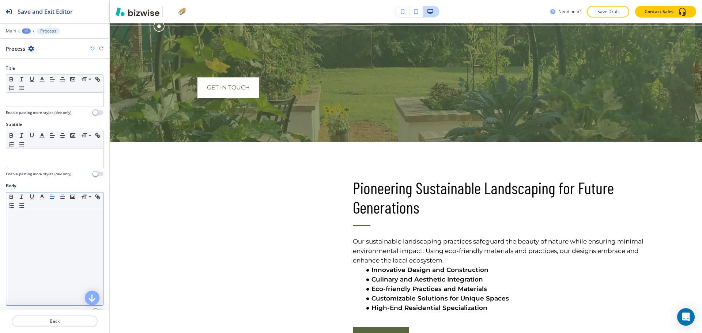
click at [44, 222] on div at bounding box center [54, 258] width 97 height 95
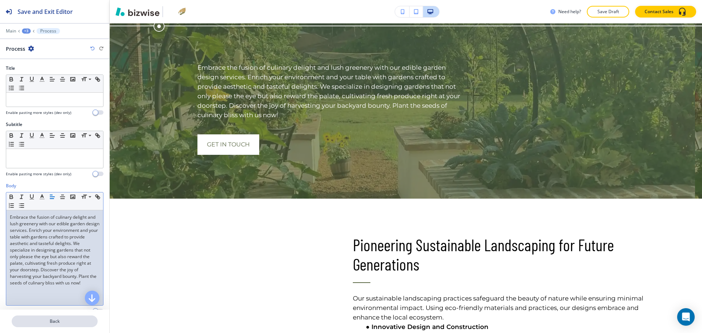
click at [62, 319] on p "Back" at bounding box center [54, 321] width 84 height 7
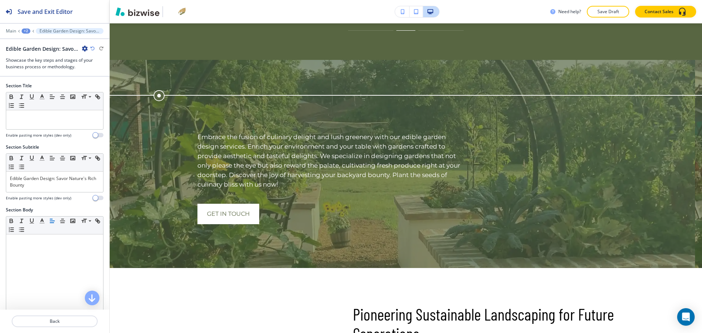
scroll to position [2078, 0]
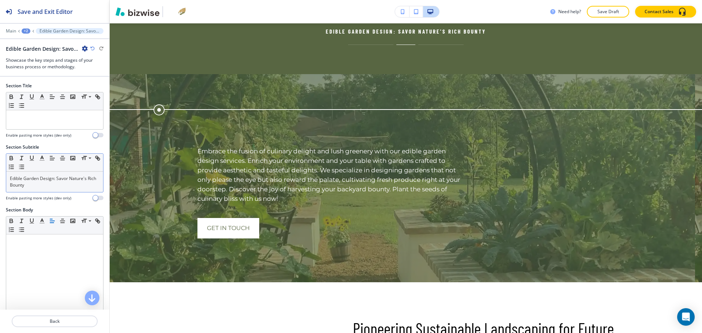
click at [52, 186] on p "Edible Garden Design: Savor Nature's Rich Bounty" at bounding box center [55, 181] width 90 height 13
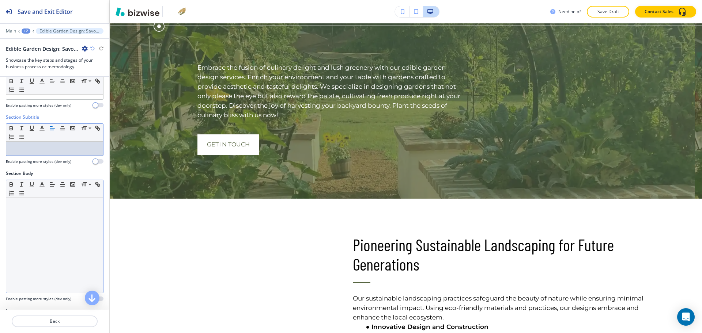
scroll to position [161, 0]
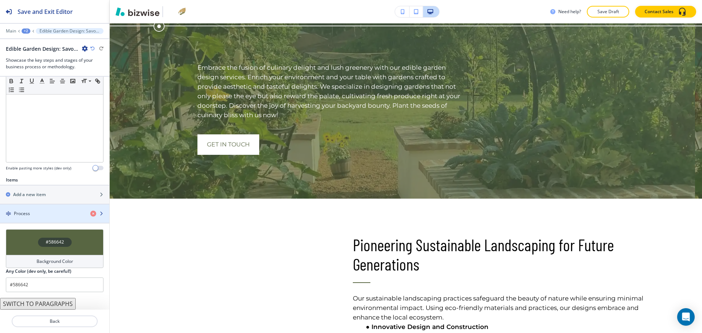
click at [50, 212] on div "Process" at bounding box center [42, 214] width 84 height 7
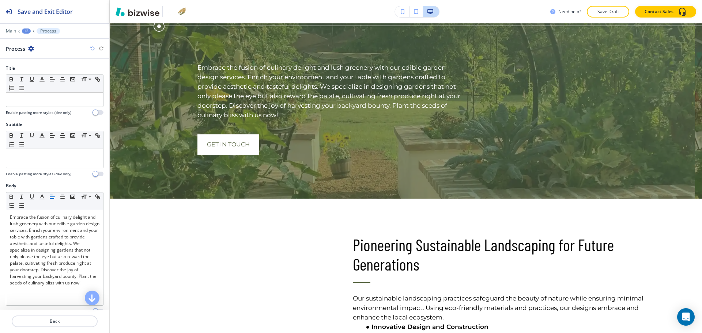
click at [39, 107] on div at bounding box center [55, 108] width 98 height 3
click at [36, 101] on p at bounding box center [55, 99] width 90 height 7
click at [55, 159] on p at bounding box center [55, 156] width 90 height 7
paste div
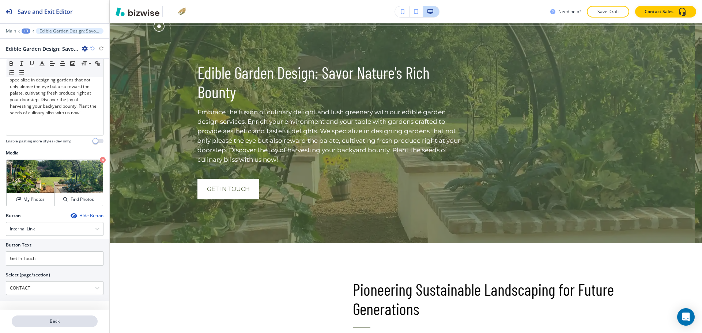
scroll to position [0, 0]
click at [50, 326] on button "Back" at bounding box center [55, 322] width 86 height 12
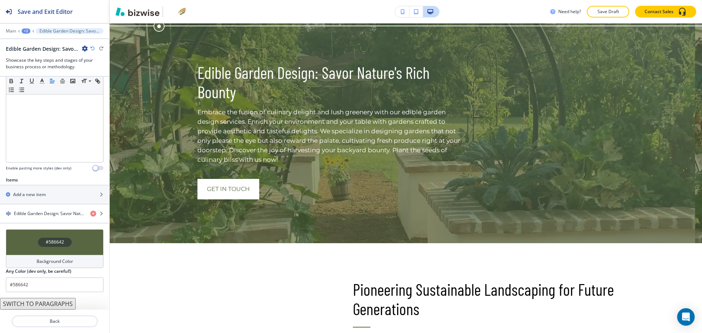
click at [46, 261] on h4 "Background Color" at bounding box center [55, 261] width 37 height 7
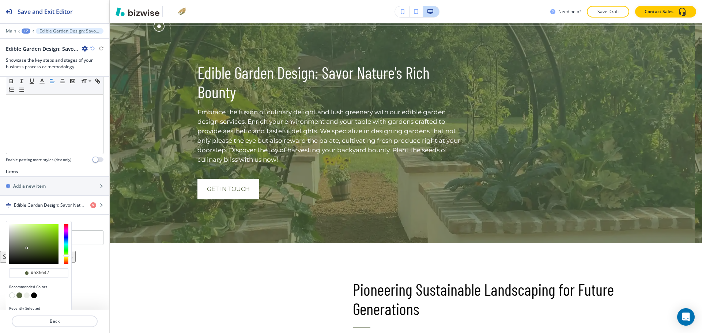
click at [35, 295] on button "button" at bounding box center [34, 296] width 6 height 6
type input "#000000"
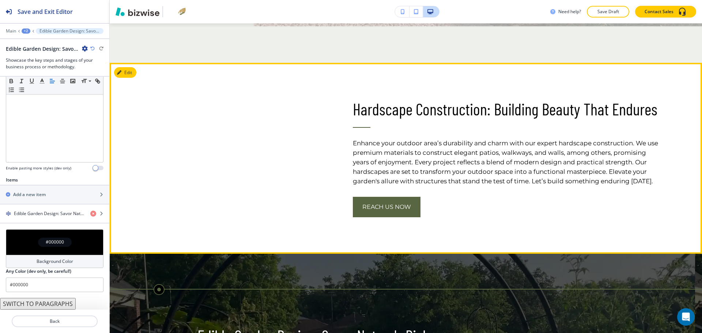
scroll to position [1814, 0]
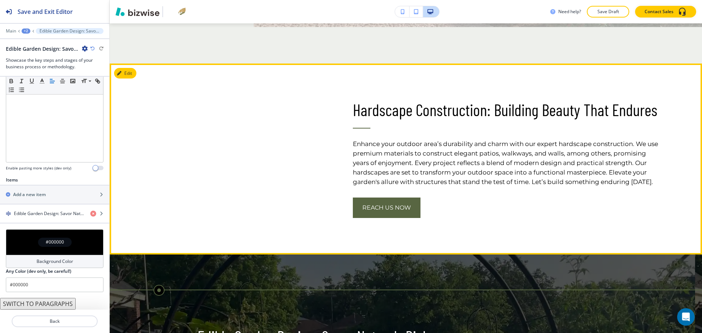
click at [127, 79] on button "Edit" at bounding box center [125, 73] width 22 height 11
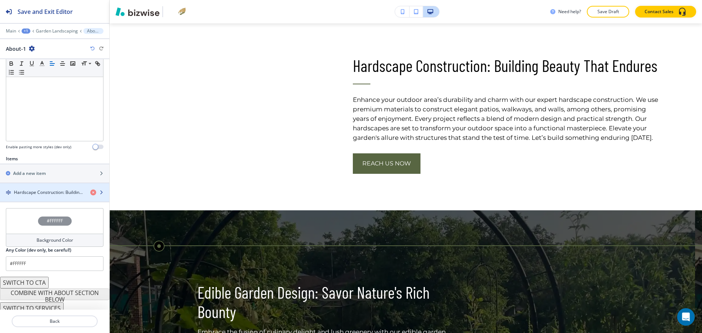
scroll to position [169, 0]
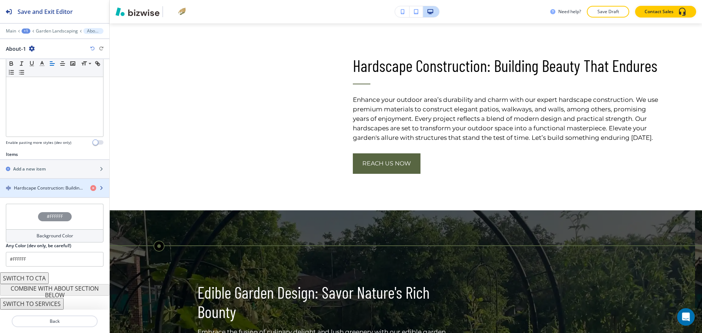
click at [53, 188] on h4 "Hardscape Construction: Building Beauty That Endures" at bounding box center [49, 188] width 71 height 7
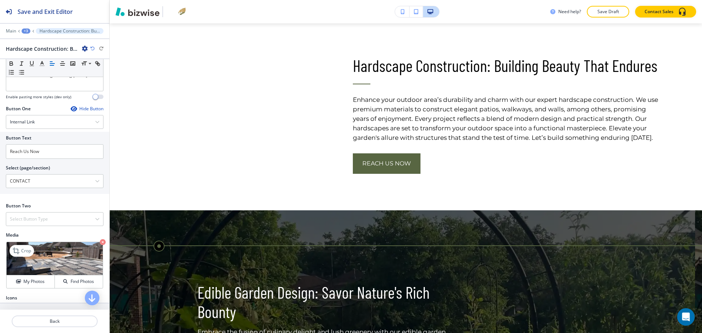
scroll to position [216, 0]
click at [24, 254] on p "Crop" at bounding box center [26, 250] width 10 height 7
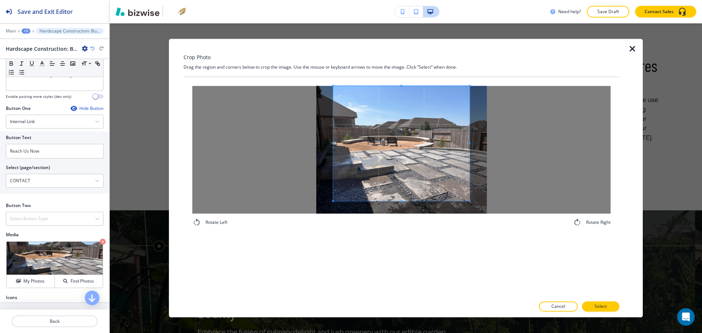
click at [405, 58] on div "Crop Photo Drag the region and corners below to crop the image. Use the mouse o…" at bounding box center [401, 178] width 436 height 279
click at [401, 239] on div "Rotate Left Rotate Right" at bounding box center [401, 187] width 436 height 220
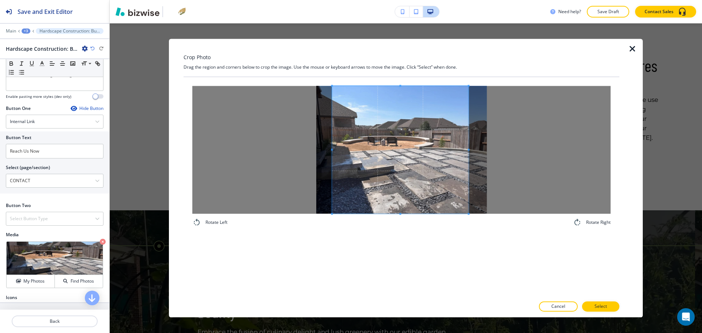
click at [398, 190] on span at bounding box center [400, 150] width 136 height 128
click at [603, 310] on p "Select" at bounding box center [600, 307] width 12 height 7
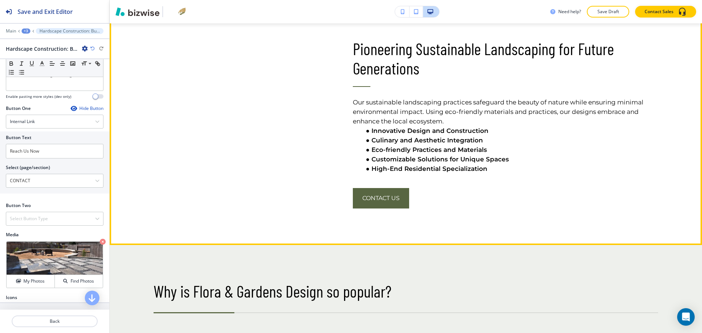
click at [134, 18] on button "Edit This Section" at bounding box center [138, 12] width 49 height 11
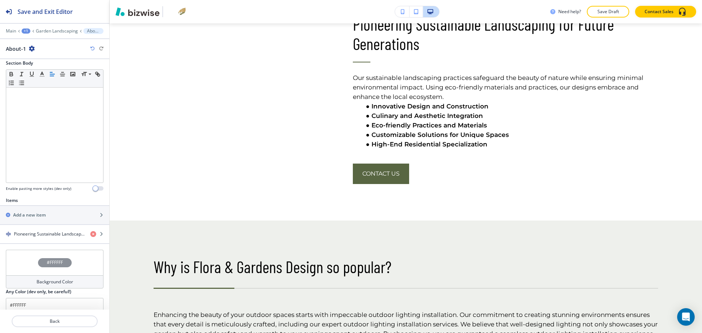
scroll to position [169, 0]
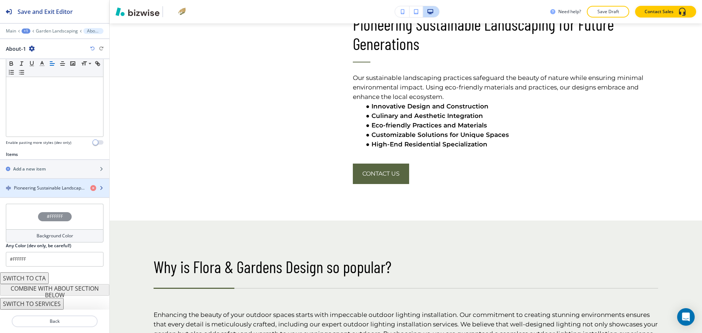
click at [34, 186] on h4 "Pioneering Sustainable Landscaping for Future Generations" at bounding box center [49, 188] width 71 height 7
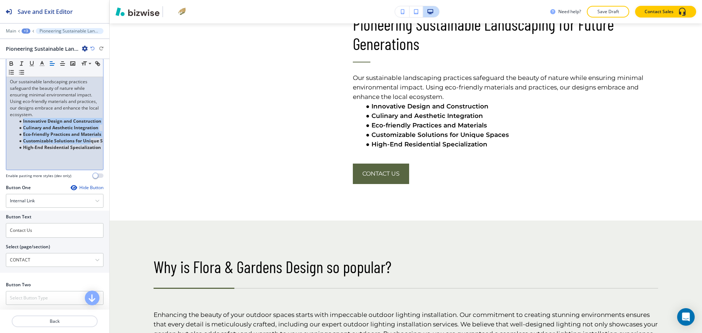
scroll to position [0, 19]
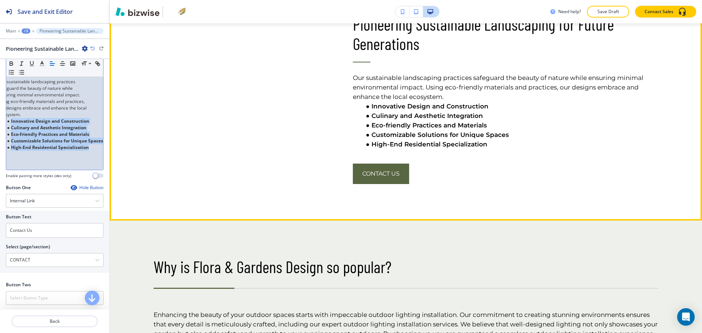
drag, startPoint x: 23, startPoint y: 120, endPoint x: 154, endPoint y: 158, distance: 136.0
click at [154, 158] on div "Save and Exit Editor Main +3 Pioneering Sustainable Landscaping for Future Gene…" at bounding box center [351, 166] width 702 height 333
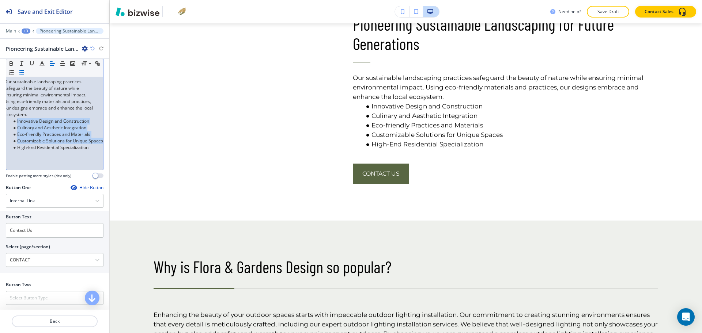
click at [84, 144] on div "Our sustainable landscaping practices safeguard the beauty of nature while ensu…" at bounding box center [54, 122] width 97 height 95
click at [84, 146] on div "Our sustainable landscaping practices safeguard the beauty of nature while ensu…" at bounding box center [54, 122] width 97 height 95
click at [83, 148] on div "Our sustainable landscaping practices safeguard the beauty of nature while ensu…" at bounding box center [54, 122] width 97 height 95
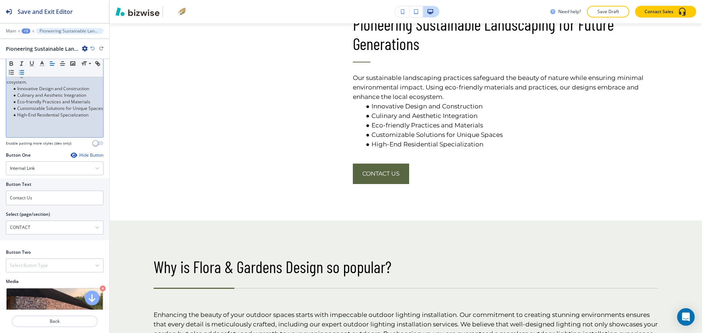
scroll to position [235, 0]
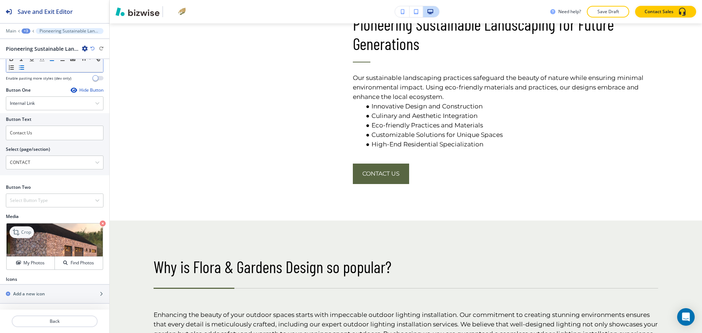
click at [26, 236] on div "Crop" at bounding box center [22, 233] width 24 height 12
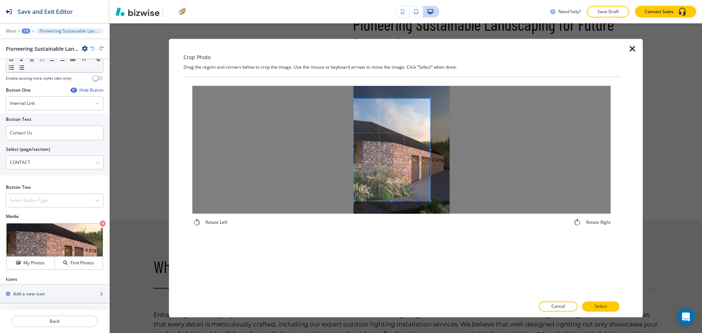
click at [367, 164] on span at bounding box center [391, 150] width 77 height 102
click at [479, 159] on div at bounding box center [401, 150] width 418 height 128
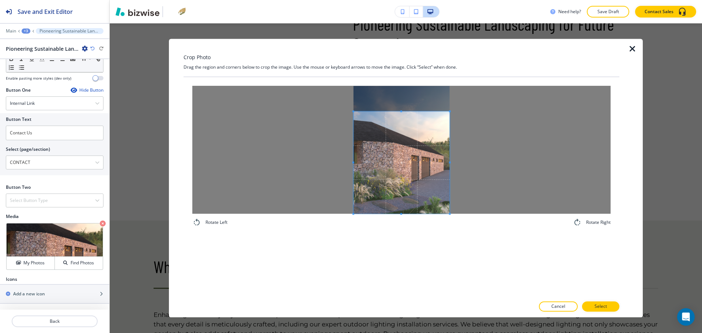
click at [420, 247] on div "Rotate Left Rotate Right" at bounding box center [401, 187] width 436 height 220
click at [405, 101] on span at bounding box center [401, 100] width 96 height 2
click at [412, 138] on span at bounding box center [401, 157] width 96 height 114
click at [600, 307] on p "Select" at bounding box center [600, 307] width 12 height 7
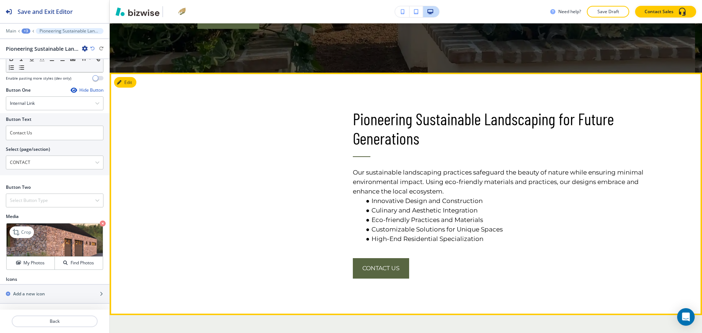
scroll to position [2249, 0]
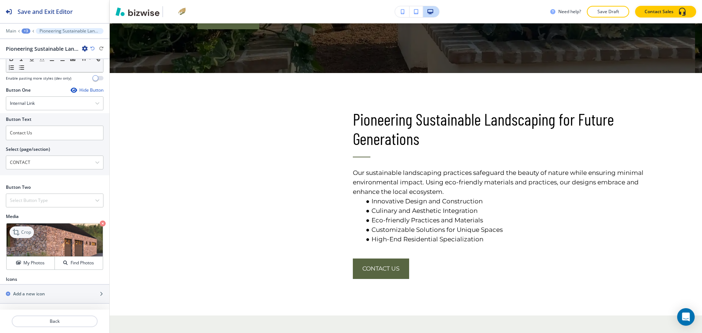
click at [21, 233] on icon at bounding box center [16, 232] width 9 height 9
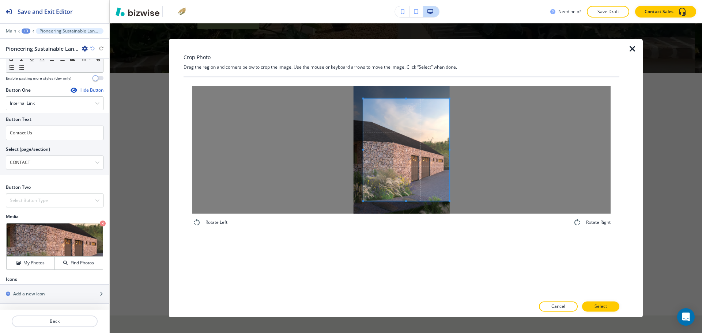
click at [461, 155] on div at bounding box center [401, 150] width 418 height 128
click at [333, 147] on div at bounding box center [401, 150] width 418 height 128
click at [591, 306] on button "Select" at bounding box center [600, 307] width 37 height 10
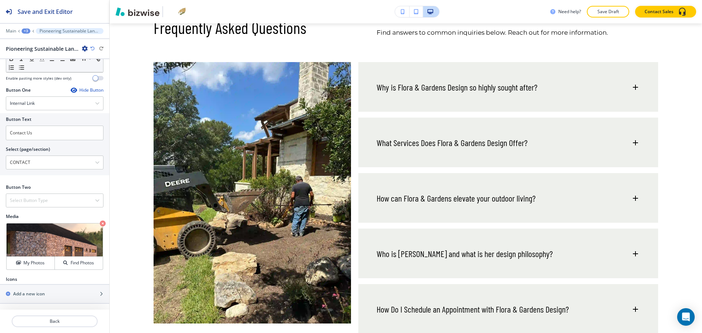
scroll to position [3113, 0]
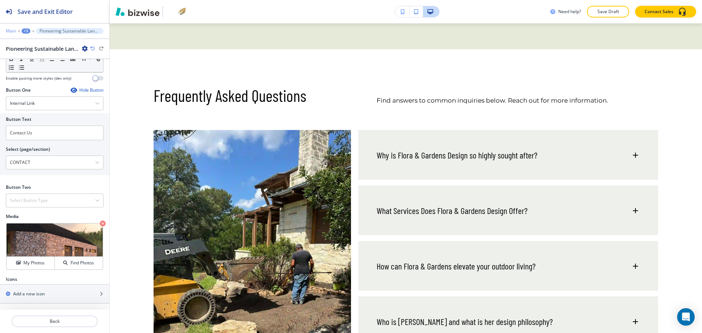
click at [12, 30] on p "Main" at bounding box center [11, 31] width 10 height 5
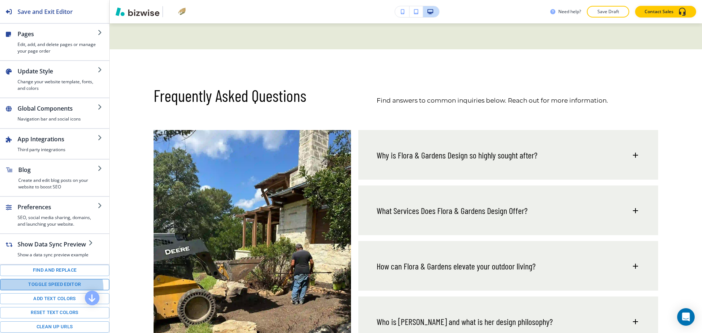
click at [50, 291] on button "Toggle speed editor" at bounding box center [54, 284] width 109 height 11
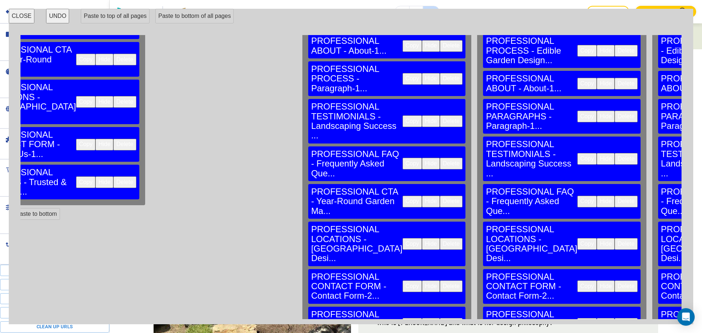
scroll to position [236, 491]
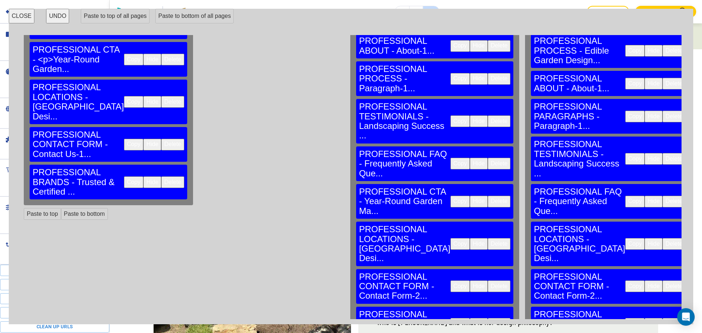
click at [450, 196] on button "Copy" at bounding box center [459, 202] width 19 height 12
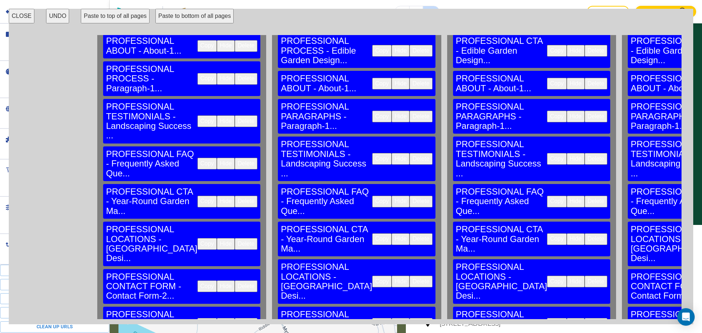
scroll to position [236, 749]
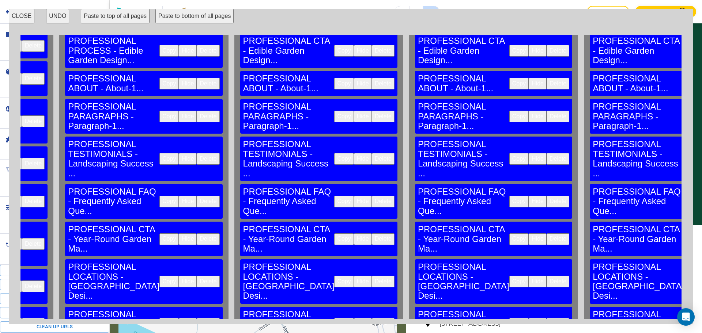
scroll to position [236, 992]
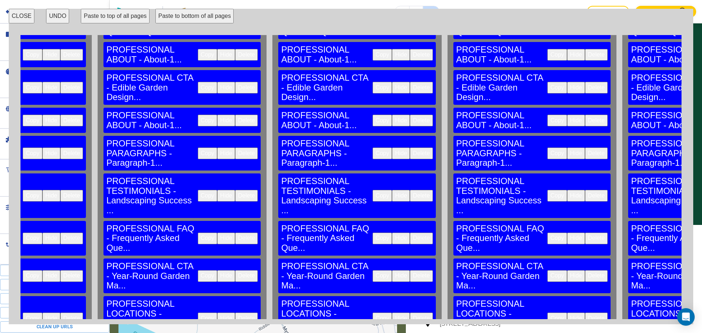
scroll to position [199, 1268]
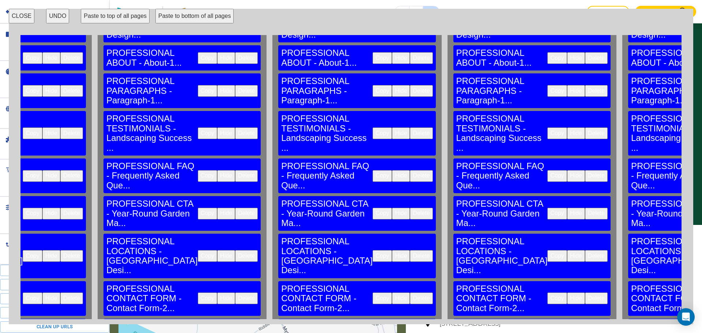
scroll to position [265, 1268]
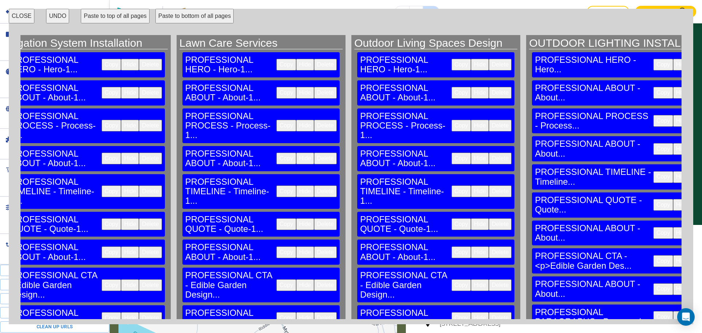
scroll to position [0, 1539]
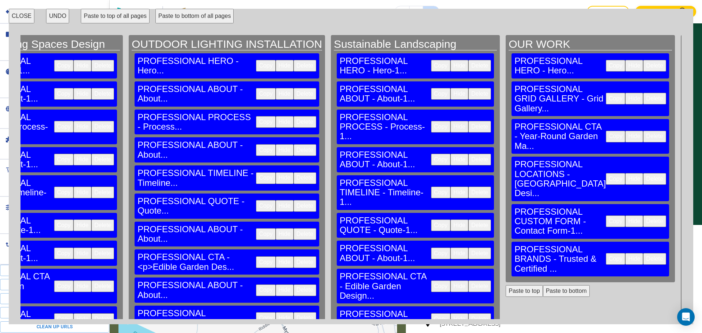
scroll to position [0, 1944]
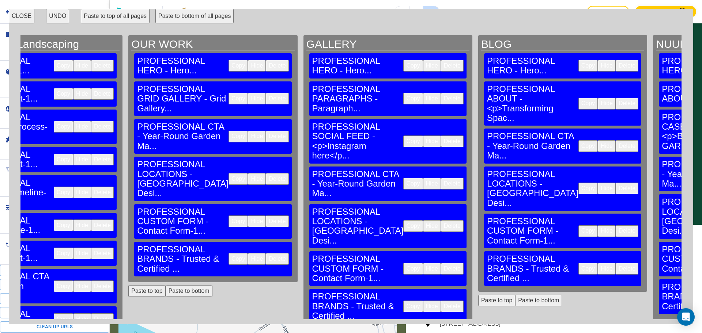
scroll to position [0, 2326]
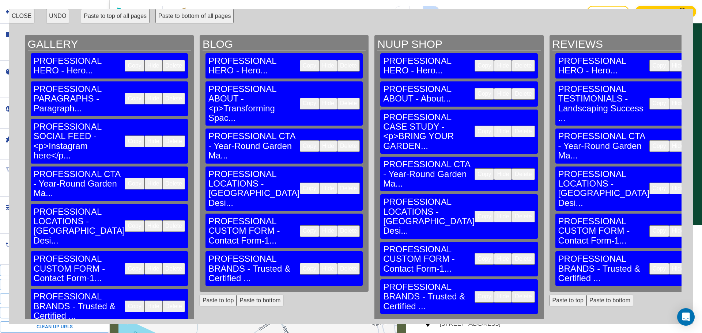
scroll to position [0, 2620]
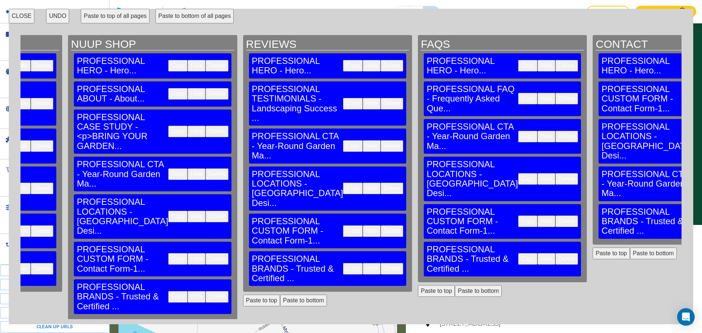
scroll to position [0, 2901]
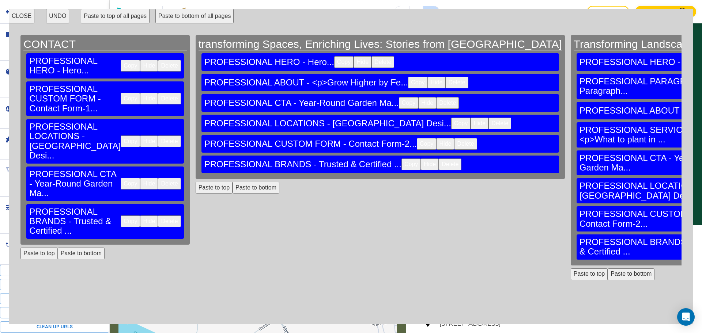
scroll to position [0, 3503]
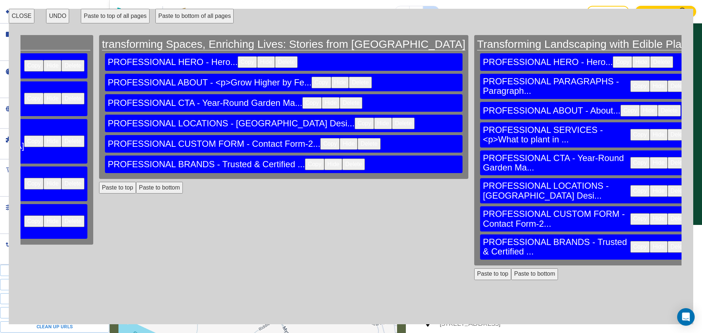
scroll to position [0, 3759]
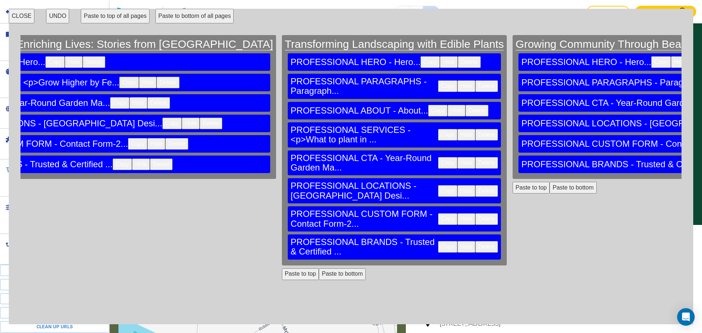
click at [29, 12] on button "CLOSE" at bounding box center [22, 16] width 26 height 15
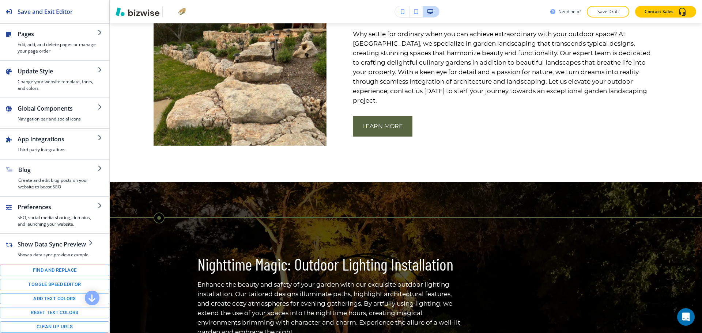
scroll to position [0, 0]
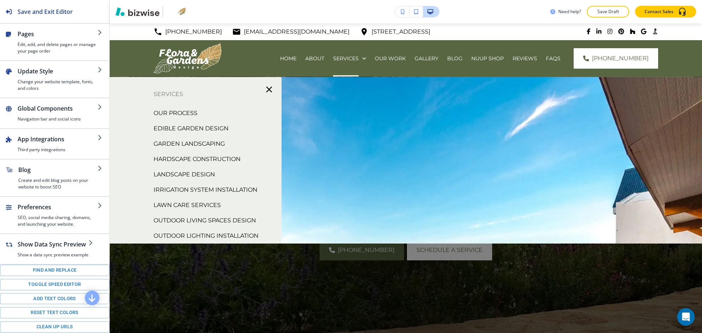
click at [197, 141] on p "Garden Landscaping" at bounding box center [188, 144] width 71 height 11
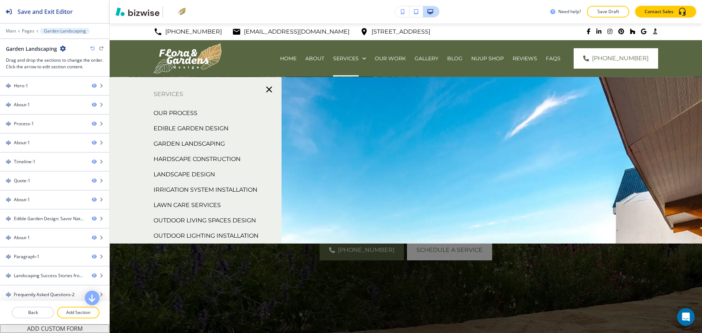
click at [208, 159] on p "Hardscape Construction" at bounding box center [196, 159] width 87 height 11
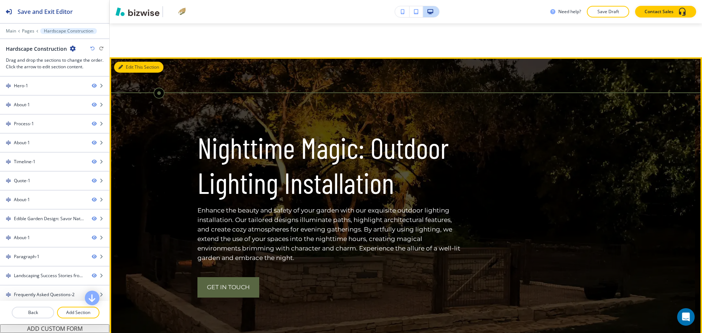
click at [126, 73] on button "Edit This Section" at bounding box center [138, 67] width 49 height 11
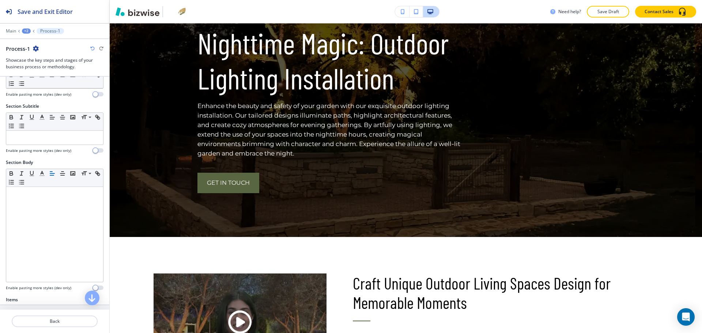
scroll to position [161, 0]
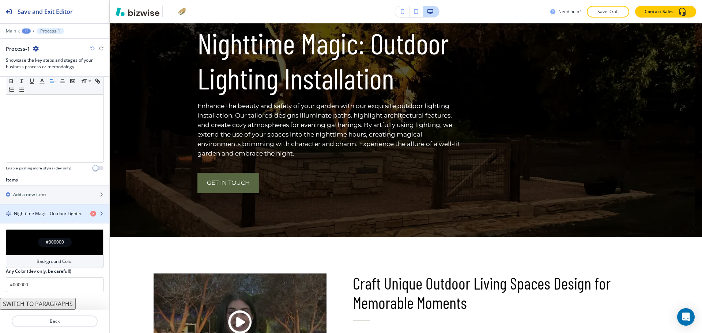
click at [45, 216] on h4 "Nighttime Magic: Outdoor Lighting Installation" at bounding box center [49, 214] width 71 height 7
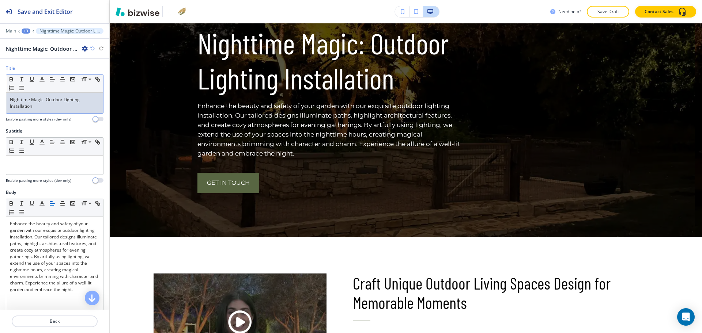
click at [52, 105] on p "Nighttime Magic: Outdoor Lighting Installation" at bounding box center [55, 102] width 90 height 13
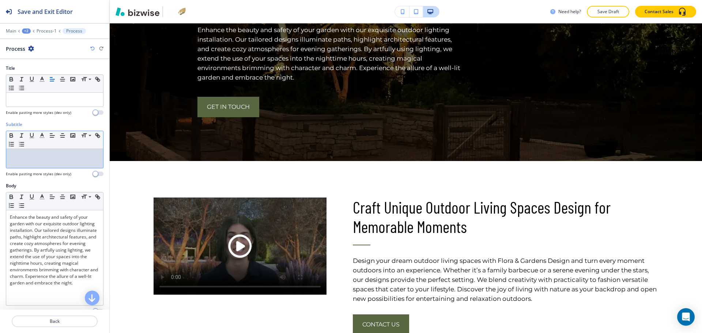
click at [54, 165] on div at bounding box center [54, 158] width 97 height 19
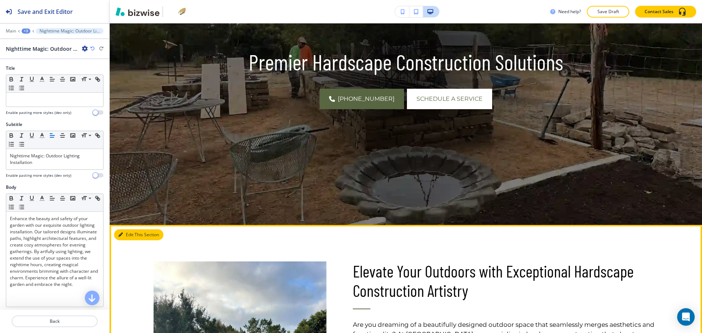
click at [130, 230] on button "Edit This Section" at bounding box center [138, 235] width 49 height 11
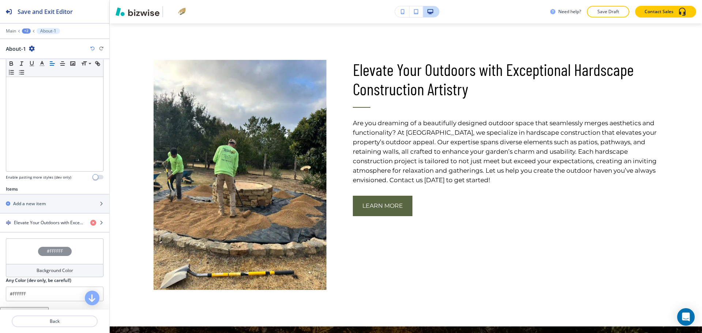
scroll to position [169, 0]
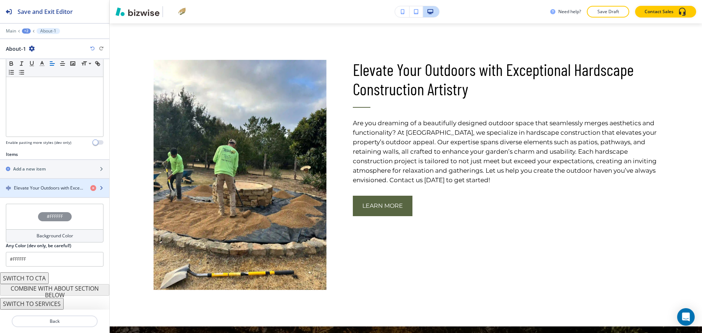
click at [35, 190] on h4 "Elevate Your Outdoors with Exceptional Hardscape Construction Artistry" at bounding box center [49, 188] width 71 height 7
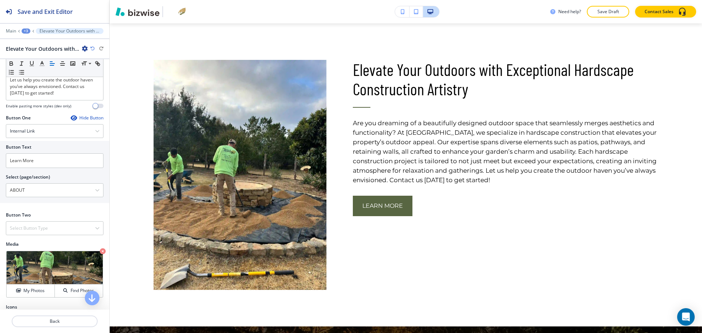
scroll to position [259, 0]
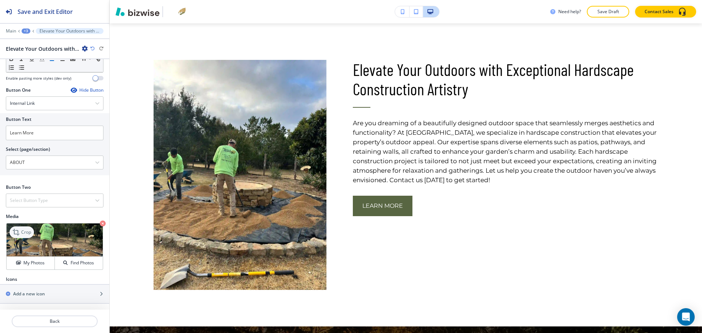
drag, startPoint x: 20, startPoint y: 230, endPoint x: 26, endPoint y: 228, distance: 6.1
click at [20, 230] on icon at bounding box center [16, 232] width 9 height 9
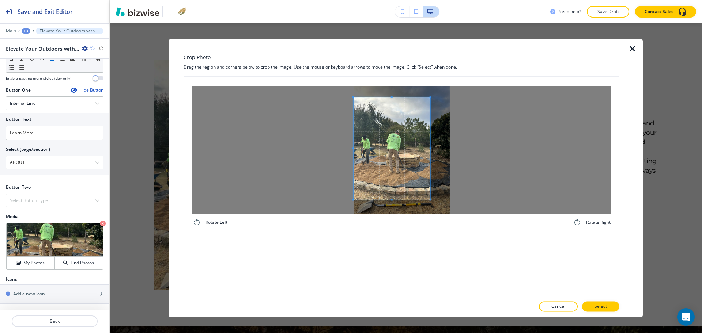
click at [386, 165] on span at bounding box center [391, 148] width 77 height 102
click at [501, 143] on div at bounding box center [401, 150] width 418 height 128
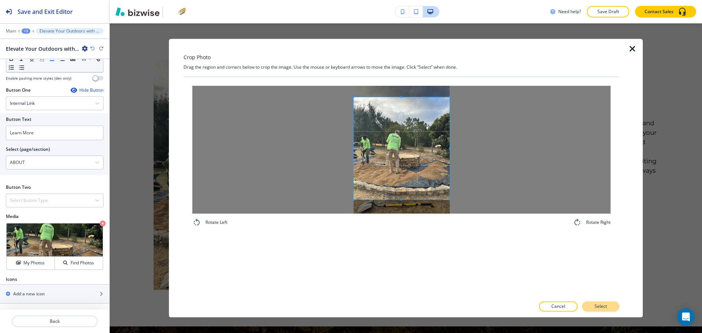
click at [603, 306] on p "Select" at bounding box center [600, 307] width 12 height 7
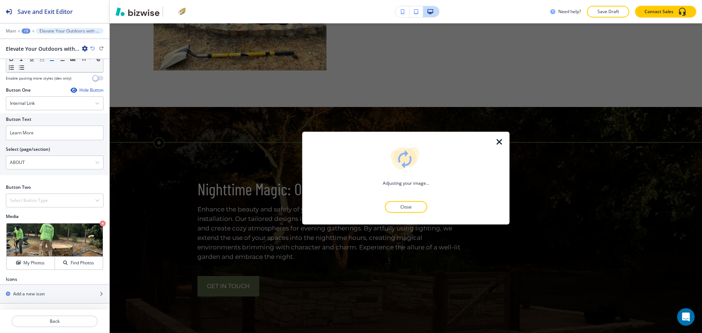
scroll to position [573, 0]
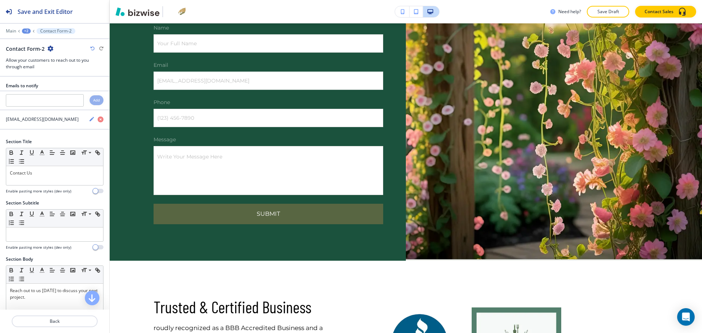
scroll to position [4129, 0]
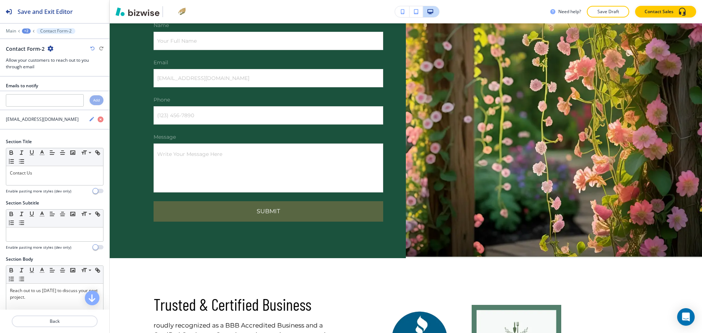
click at [49, 49] on icon "button" at bounding box center [51, 49] width 6 height 6
click at [75, 179] on div "Contact Us" at bounding box center [54, 175] width 97 height 19
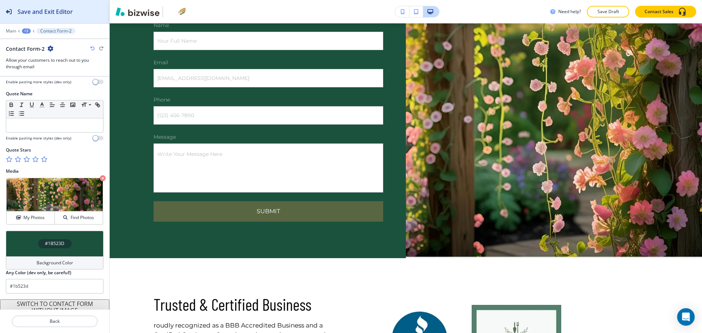
scroll to position [364, 0]
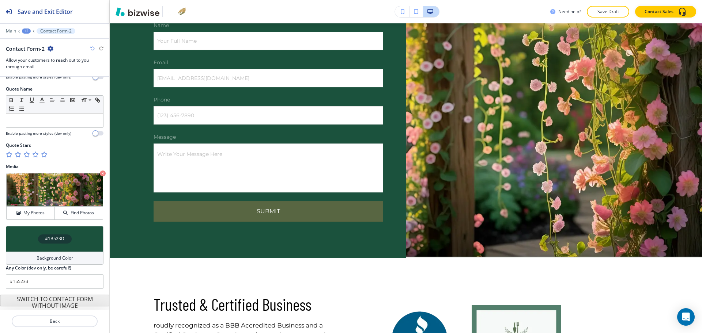
click at [26, 264] on div "Background Color" at bounding box center [55, 258] width 98 height 13
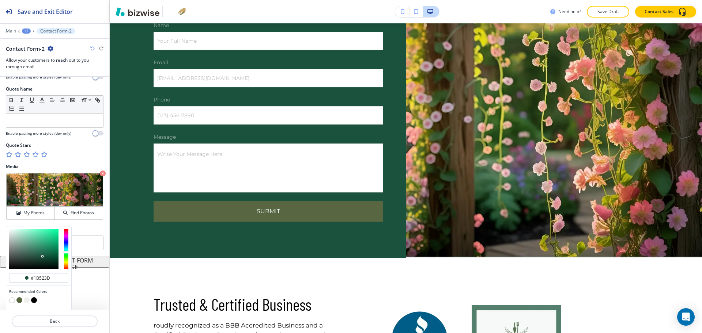
click at [24, 300] on button "button" at bounding box center [27, 300] width 6 height 6
type input "#eef0ec"
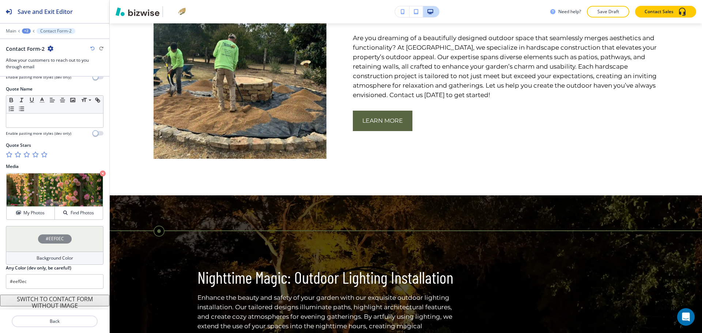
scroll to position [0, 0]
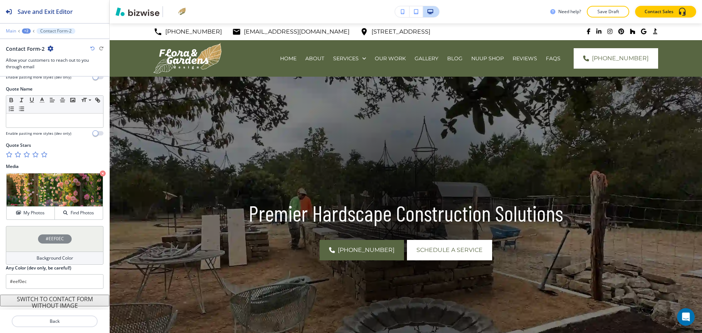
click at [8, 30] on p "Main" at bounding box center [11, 31] width 10 height 5
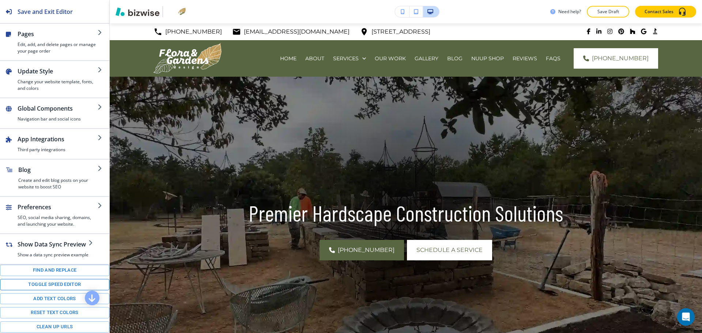
click at [42, 289] on button "Toggle speed editor" at bounding box center [54, 284] width 109 height 11
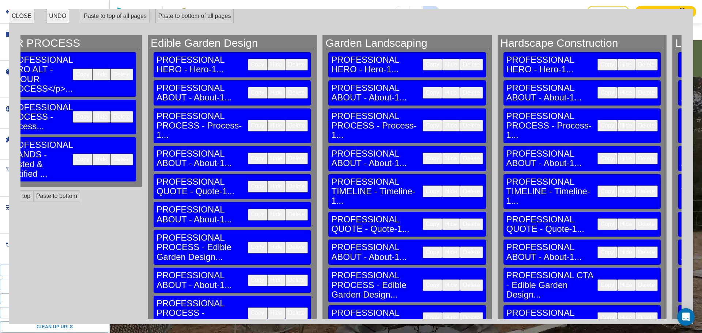
scroll to position [0, 694]
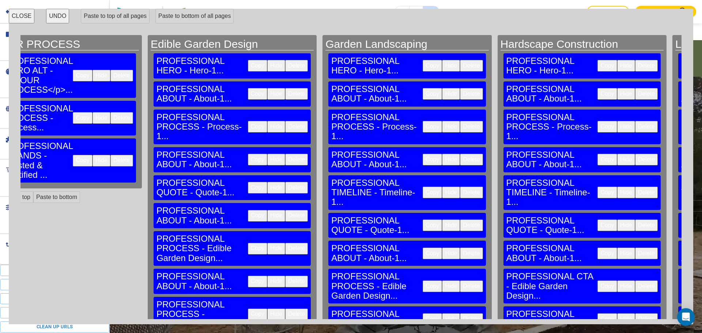
click at [24, 14] on button "CLOSE" at bounding box center [22, 16] width 26 height 15
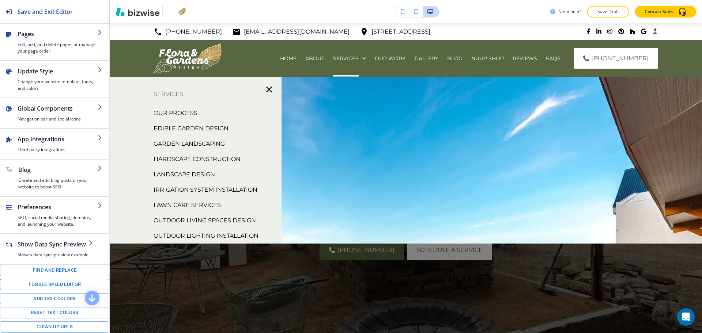
click at [68, 288] on button "Toggle speed editor" at bounding box center [54, 284] width 109 height 11
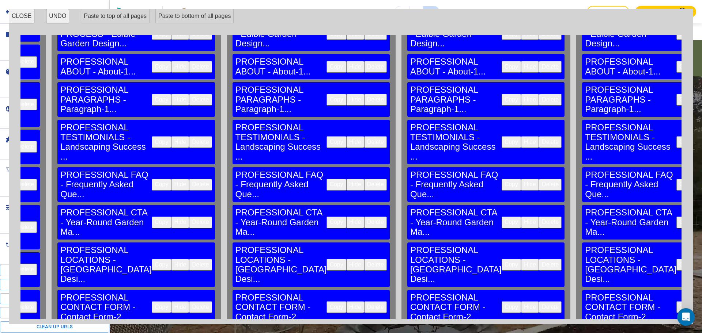
scroll to position [265, 964]
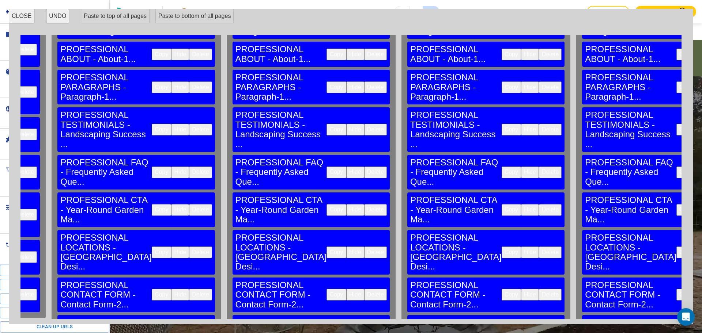
click at [539, 289] on button "Delete" at bounding box center [550, 295] width 23 height 12
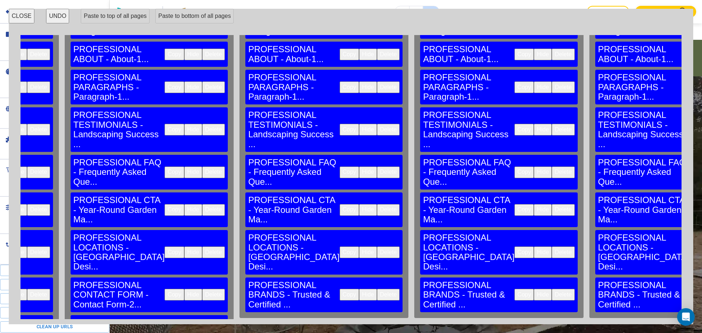
scroll to position [265, 1182]
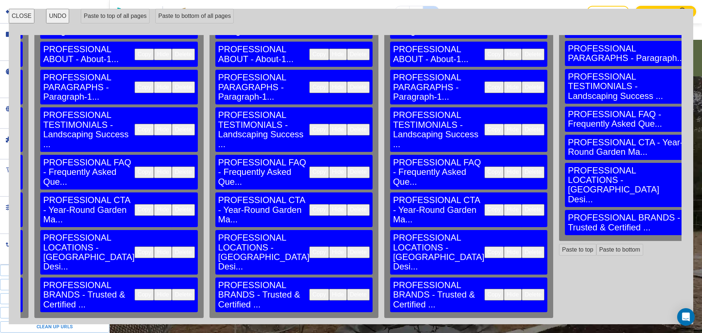
scroll to position [265, 1585]
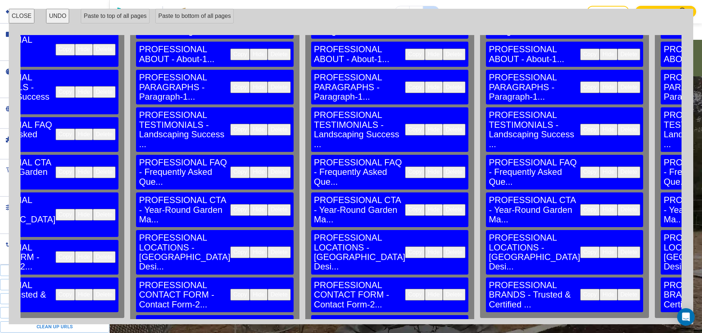
scroll to position [265, 881]
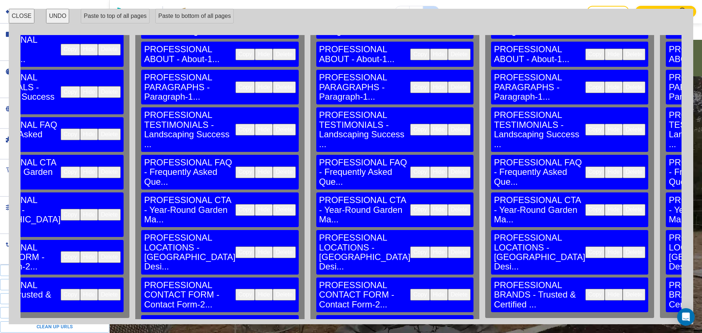
click at [410, 289] on button "Copy" at bounding box center [419, 295] width 19 height 12
click at [522, 321] on button "Paste to bottom" at bounding box center [545, 327] width 47 height 12
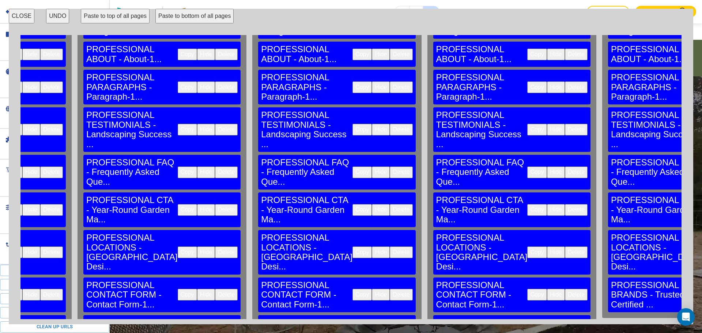
scroll to position [265, 1291]
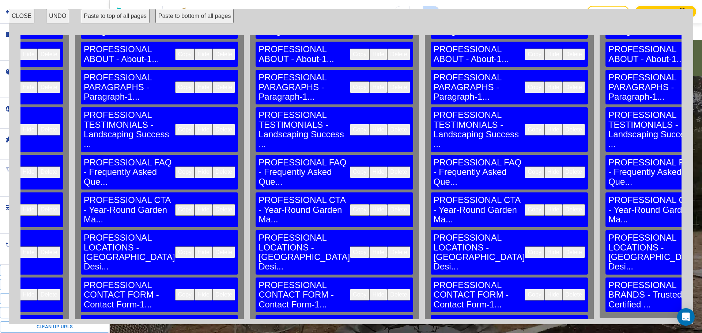
click at [636, 321] on button "Paste to bottom" at bounding box center [659, 327] width 47 height 12
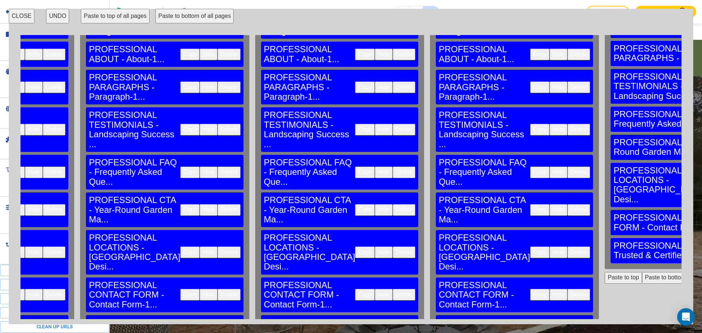
scroll to position [265, 1481]
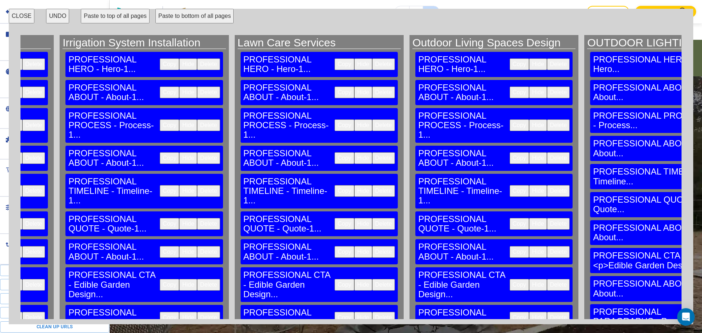
scroll to position [0, 1481]
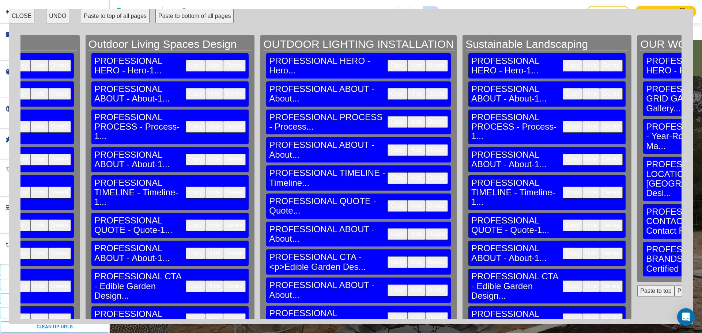
scroll to position [0, 1812]
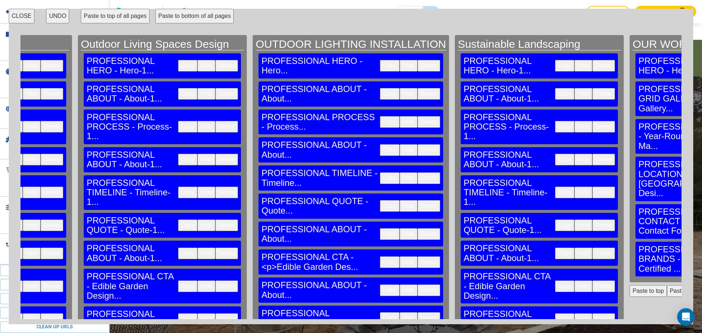
drag, startPoint x: 401, startPoint y: 228, endPoint x: 421, endPoint y: 220, distance: 21.6
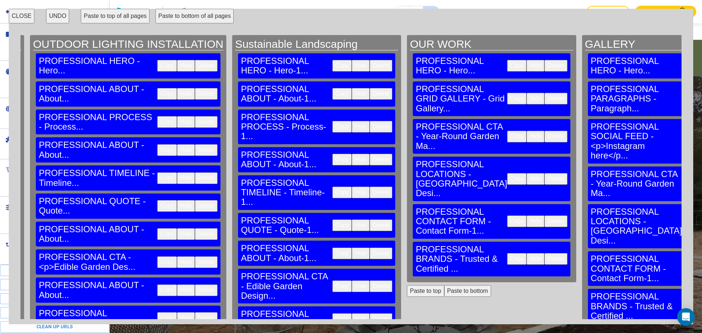
scroll to position [0, 2040]
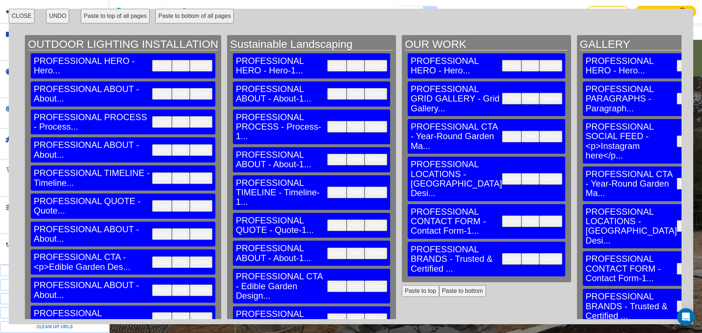
drag, startPoint x: 577, startPoint y: 198, endPoint x: 565, endPoint y: 217, distance: 22.5
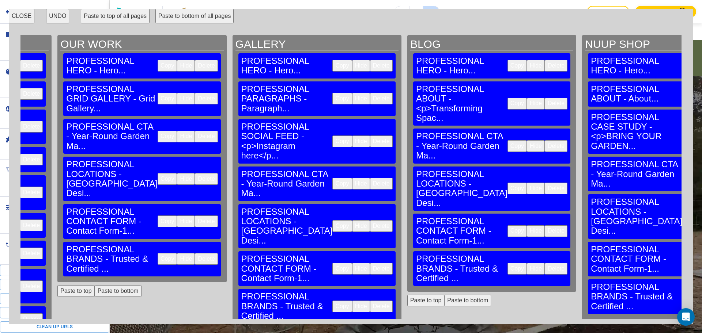
scroll to position [0, 2392]
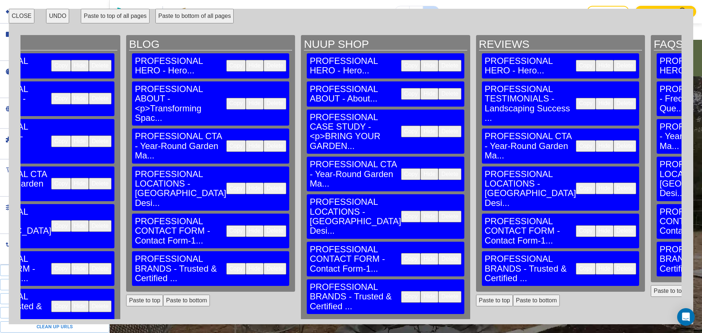
scroll to position [0, 2668]
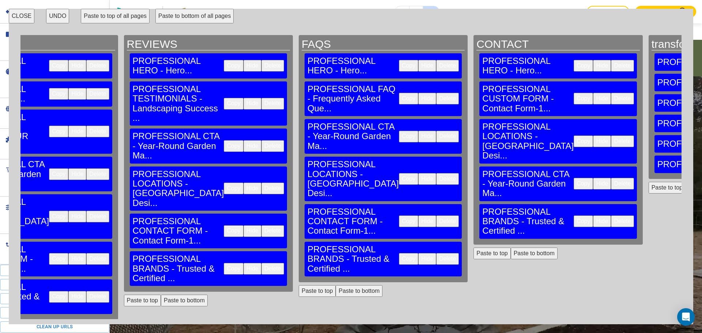
scroll to position [0, 3027]
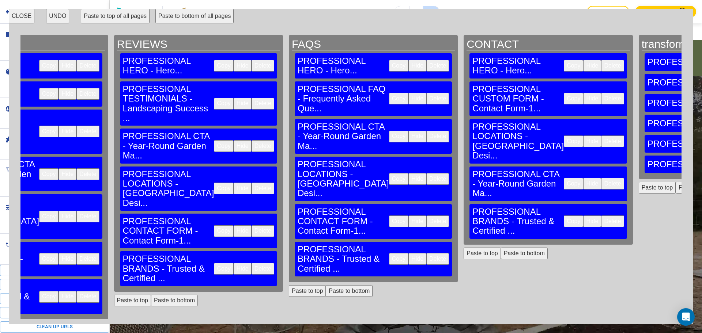
drag, startPoint x: 601, startPoint y: 141, endPoint x: 589, endPoint y: 149, distance: 14.8
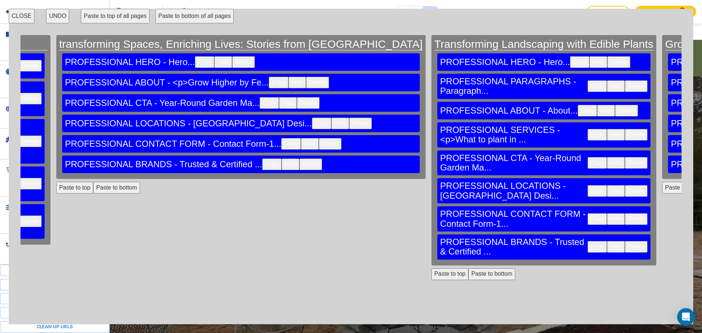
scroll to position [0, 3612]
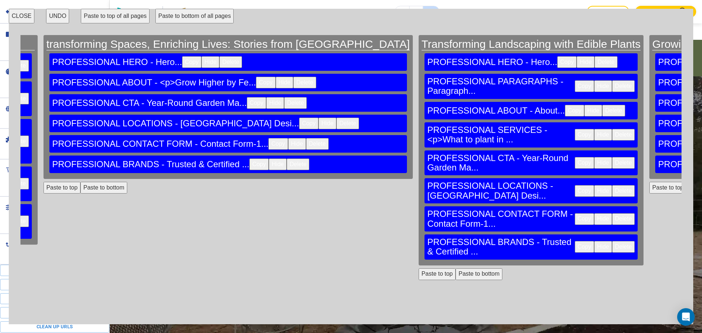
scroll to position [0, 3759]
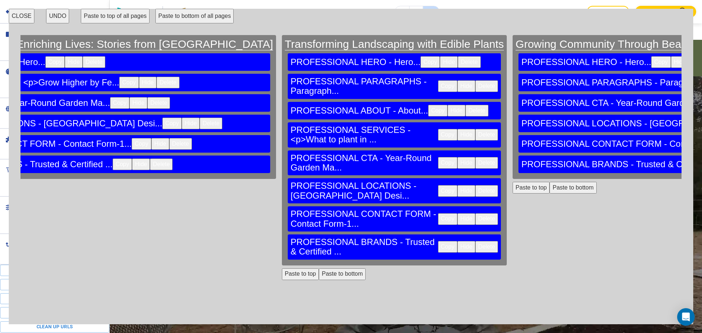
click at [20, 15] on button "CLOSE" at bounding box center [22, 16] width 26 height 15
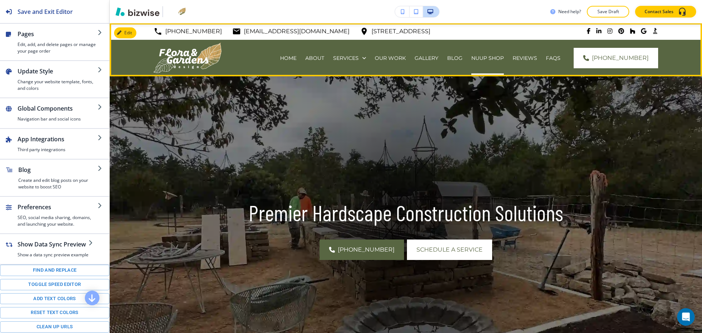
click at [512, 55] on p "REVIEWS" at bounding box center [524, 57] width 24 height 7
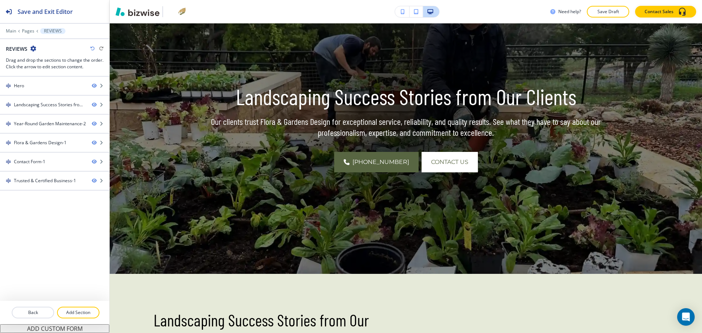
scroll to position [1800, 0]
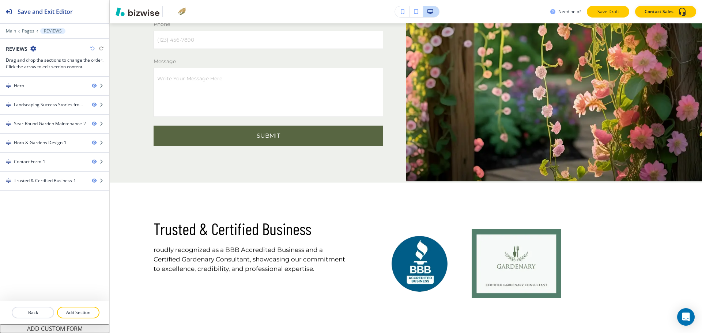
click at [600, 7] on button "Save Draft" at bounding box center [608, 12] width 42 height 12
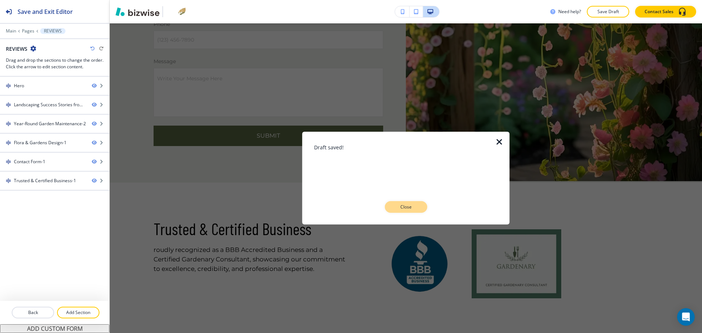
click at [415, 205] on p "Close" at bounding box center [405, 207] width 23 height 7
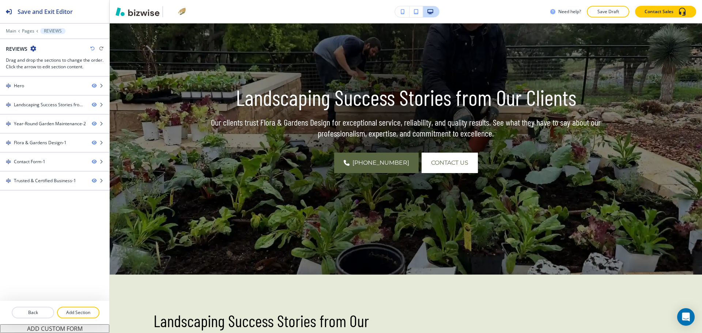
scroll to position [0, 0]
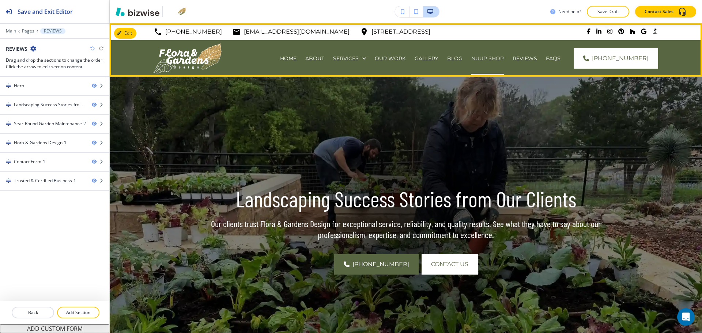
click at [473, 55] on p "NUUP SHOP" at bounding box center [487, 58] width 33 height 7
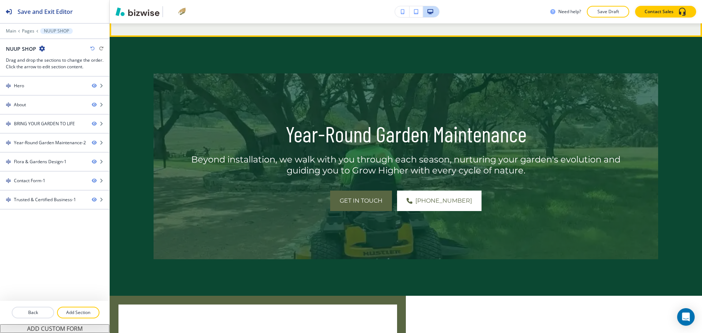
scroll to position [959, 0]
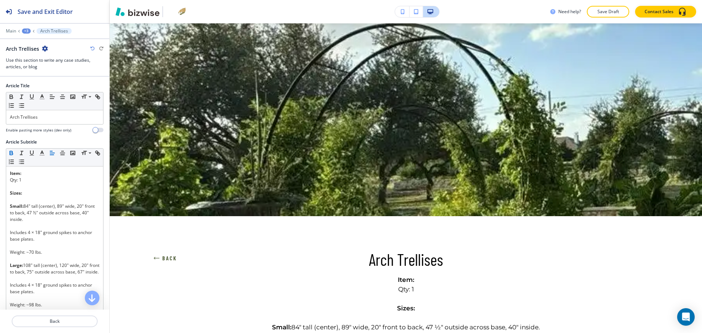
scroll to position [0, 0]
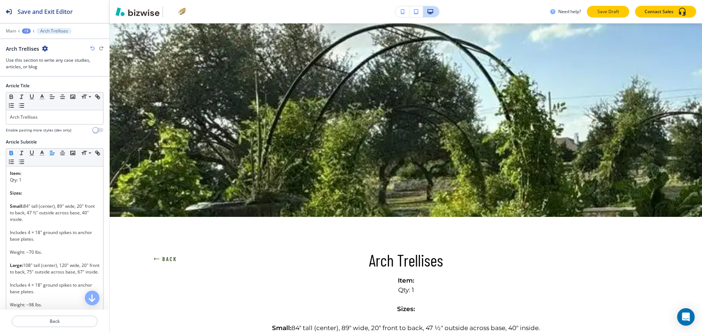
click at [614, 8] on p "Save Draft" at bounding box center [607, 11] width 23 height 7
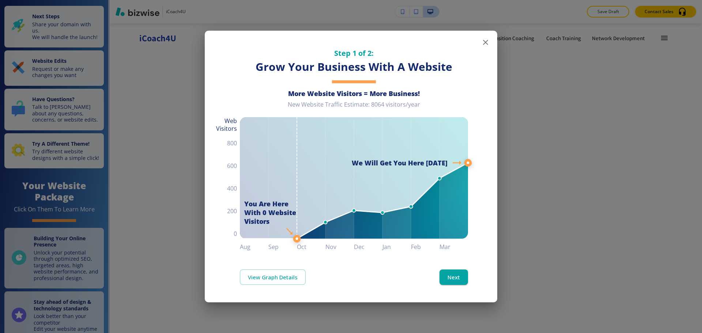
click at [485, 41] on icon "button" at bounding box center [485, 42] width 9 height 9
